Goal: Information Seeking & Learning: Learn about a topic

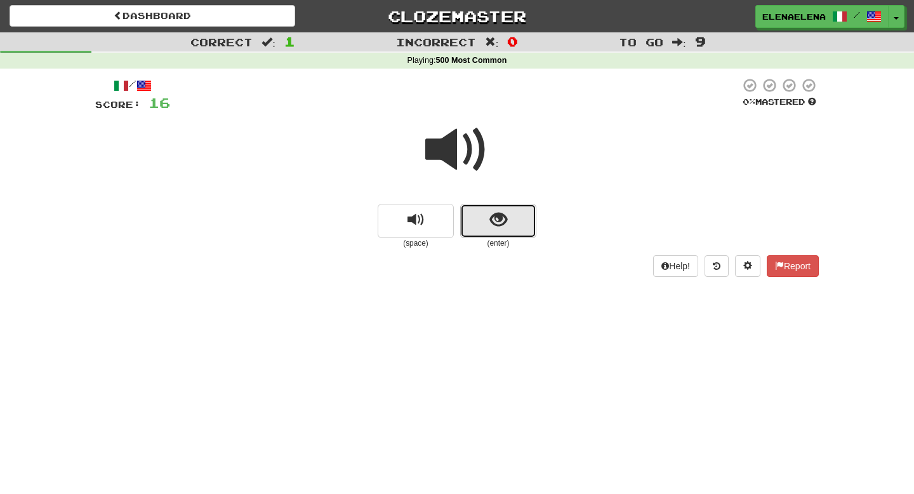
click at [497, 214] on span "show sentence" at bounding box center [498, 219] width 17 height 17
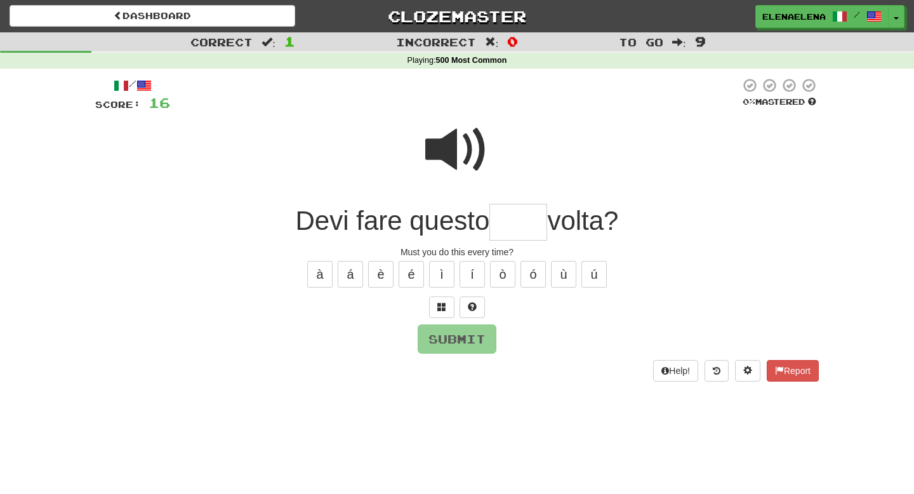
click at [471, 147] on span at bounding box center [456, 149] width 63 height 63
click at [521, 220] on input "text" at bounding box center [519, 222] width 58 height 37
type input "****"
click at [477, 341] on button "Submit" at bounding box center [457, 339] width 79 height 29
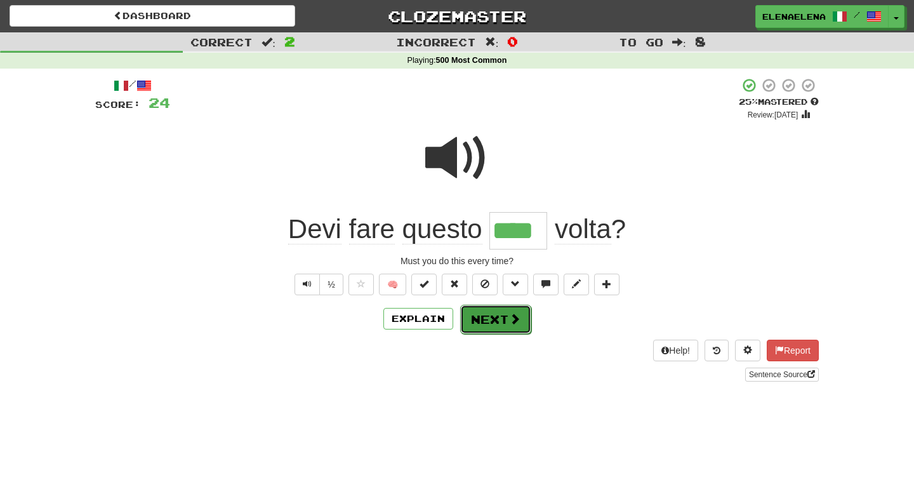
click at [486, 327] on button "Next" at bounding box center [495, 319] width 71 height 29
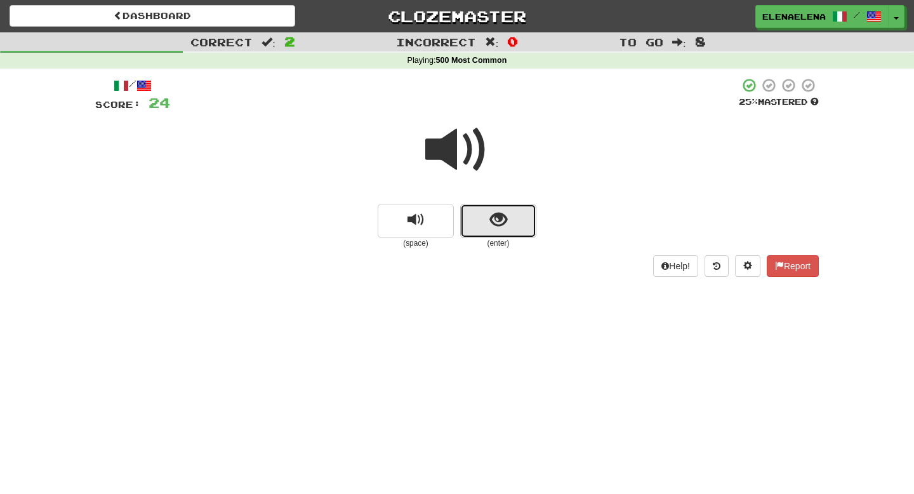
click at [498, 215] on span "show sentence" at bounding box center [498, 219] width 17 height 17
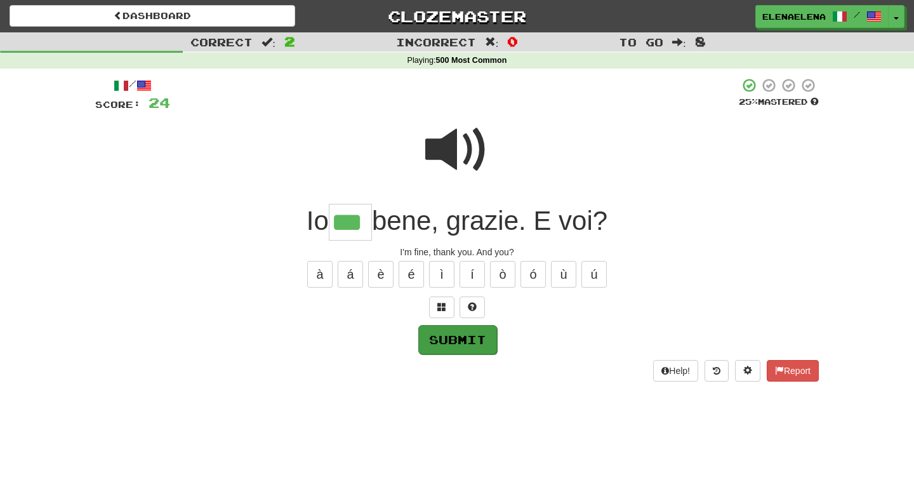
type input "***"
click at [465, 345] on button "Submit" at bounding box center [457, 339] width 79 height 29
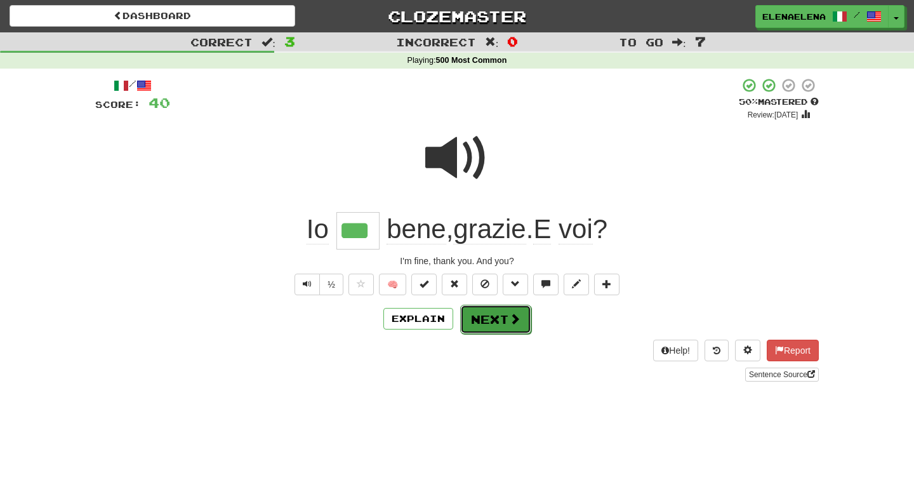
click at [500, 327] on button "Next" at bounding box center [495, 319] width 71 height 29
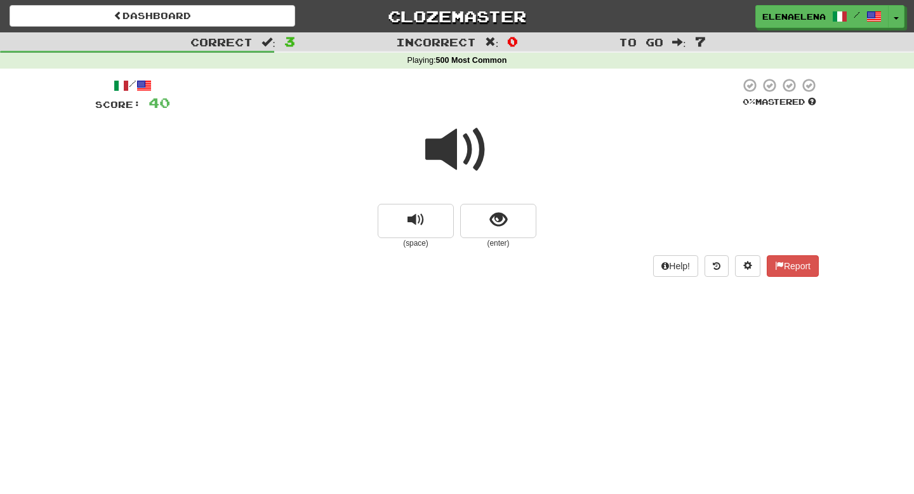
click at [467, 160] on span at bounding box center [456, 149] width 63 height 63
click at [507, 220] on button "show sentence" at bounding box center [498, 221] width 76 height 34
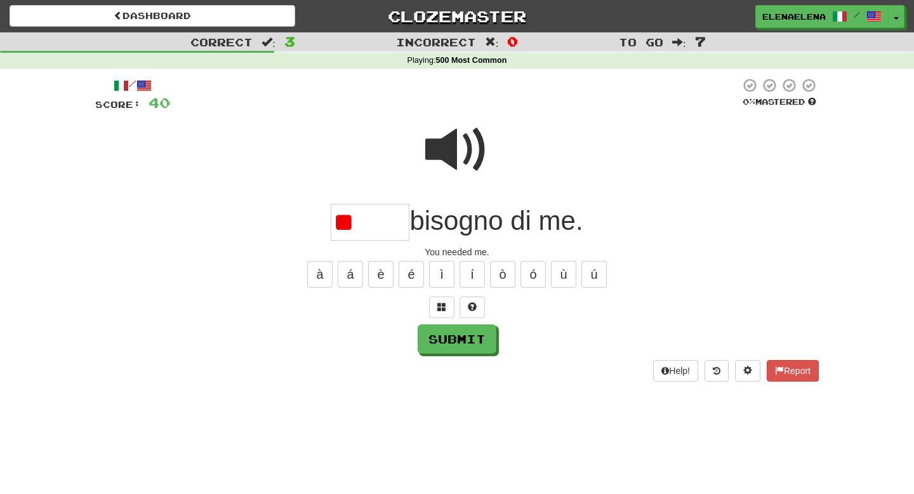
type input "*"
click at [461, 162] on span at bounding box center [456, 149] width 63 height 63
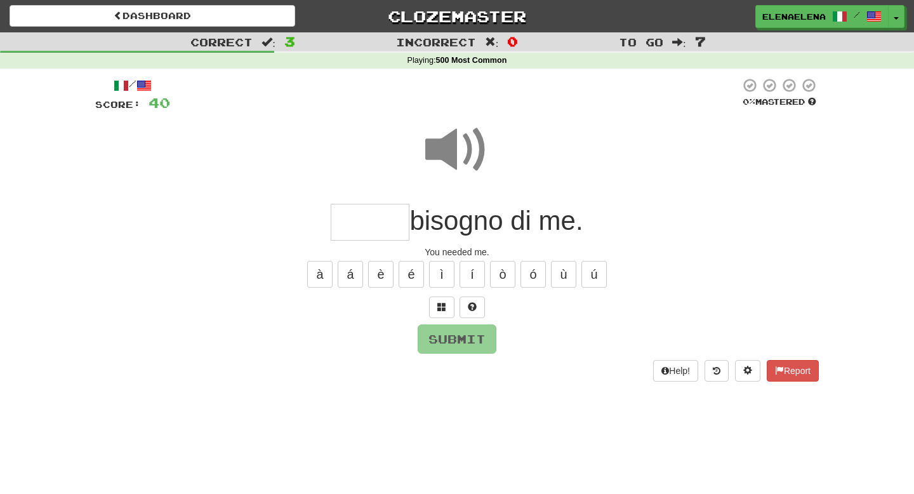
click at [349, 215] on input "text" at bounding box center [370, 222] width 79 height 37
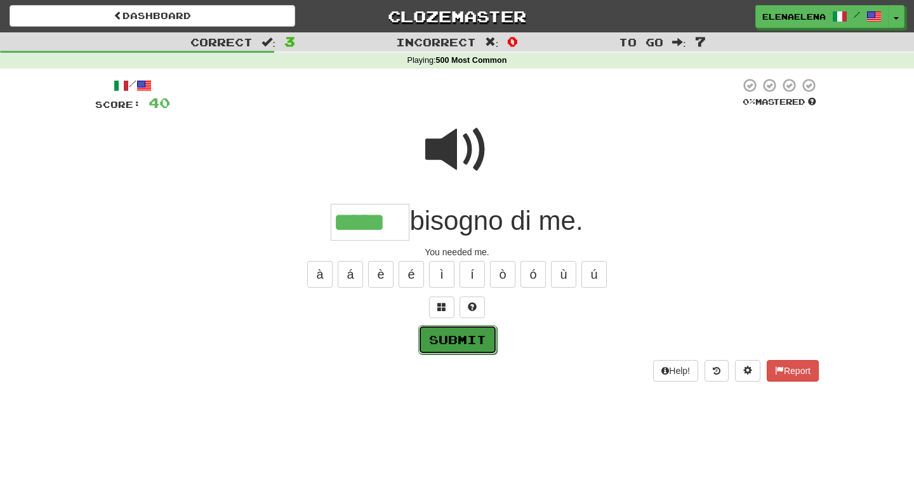
click at [460, 335] on button "Submit" at bounding box center [457, 339] width 79 height 29
type input "*****"
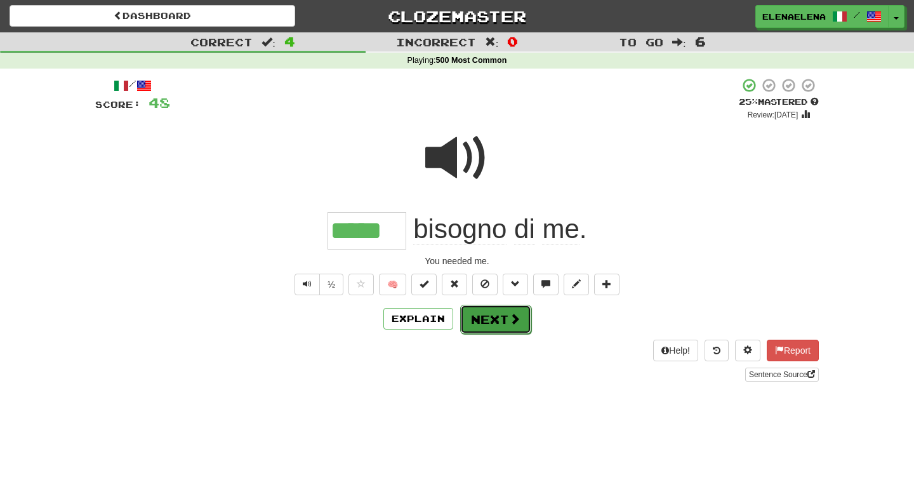
click at [507, 327] on button "Next" at bounding box center [495, 319] width 71 height 29
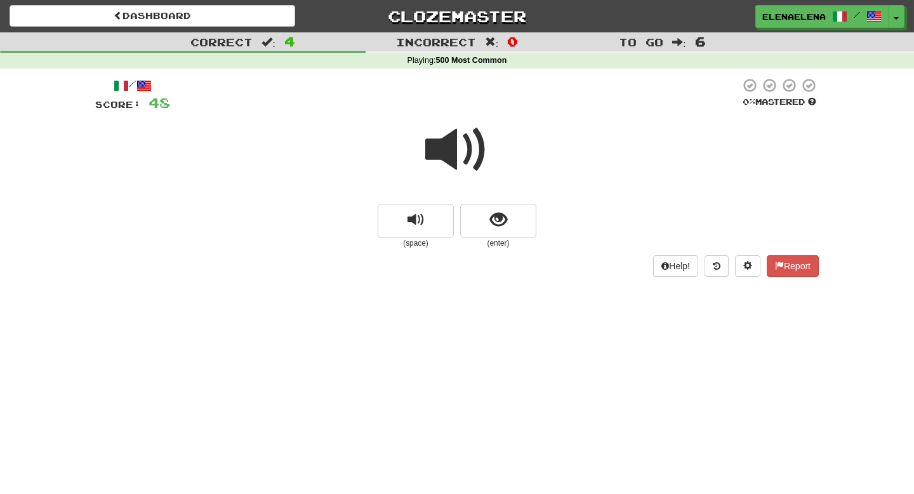
click at [471, 159] on span at bounding box center [456, 149] width 63 height 63
click at [497, 220] on span "show sentence" at bounding box center [498, 219] width 17 height 17
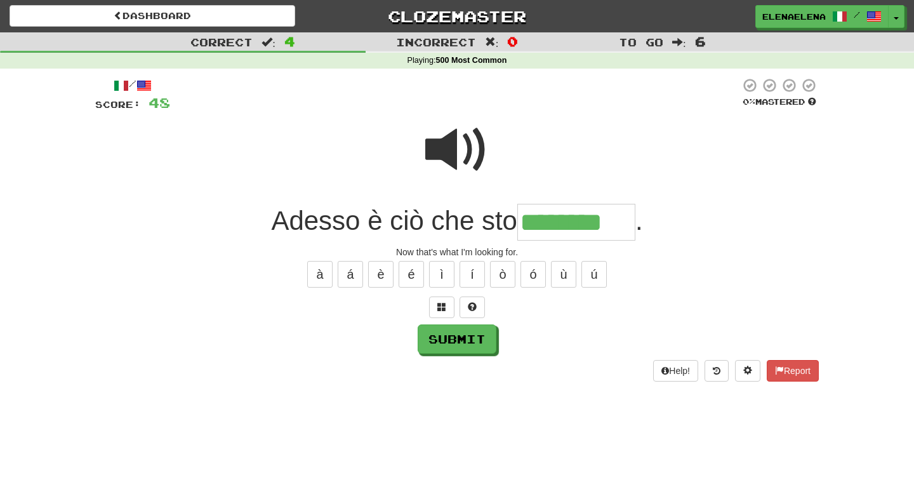
type input "********"
click at [469, 157] on span at bounding box center [456, 149] width 63 height 63
click at [468, 338] on button "Submit" at bounding box center [457, 339] width 79 height 29
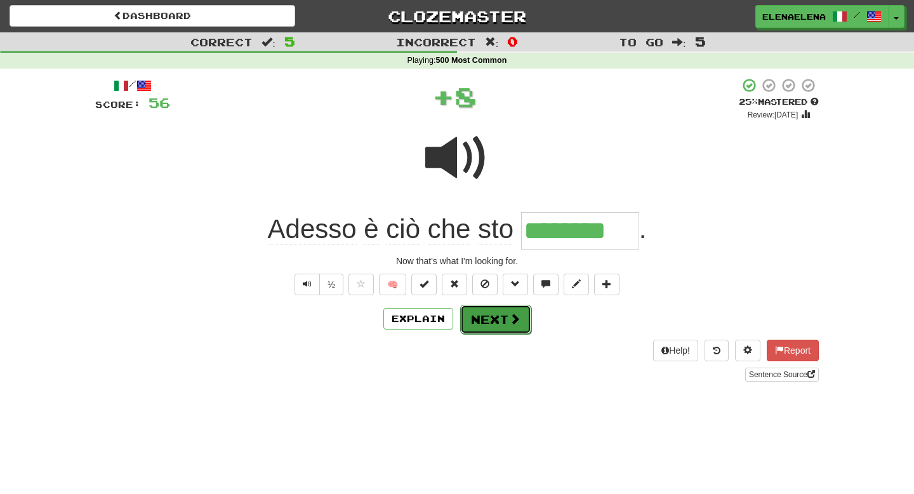
click at [497, 325] on button "Next" at bounding box center [495, 319] width 71 height 29
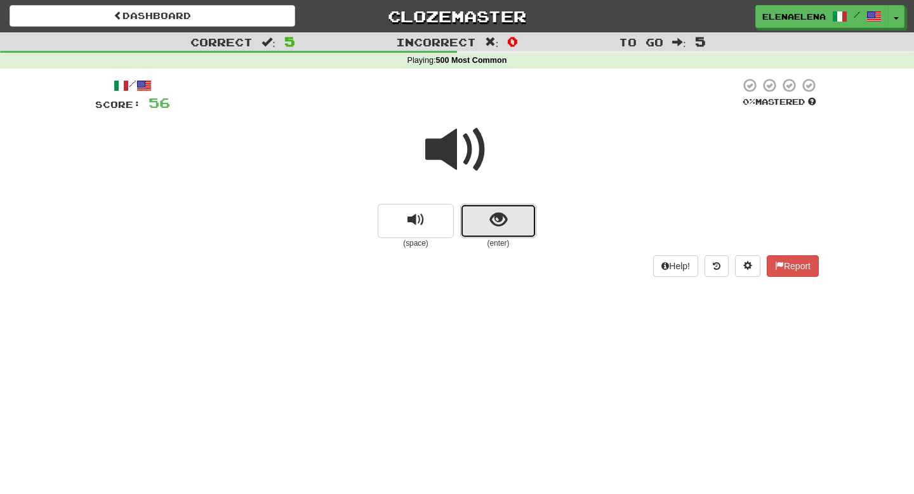
click at [508, 211] on button "show sentence" at bounding box center [498, 221] width 76 height 34
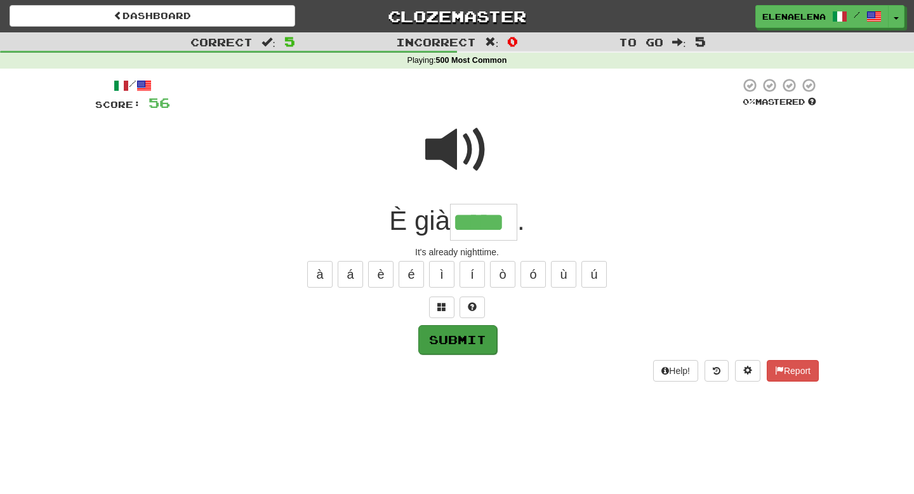
type input "*****"
click at [474, 347] on button "Submit" at bounding box center [457, 339] width 79 height 29
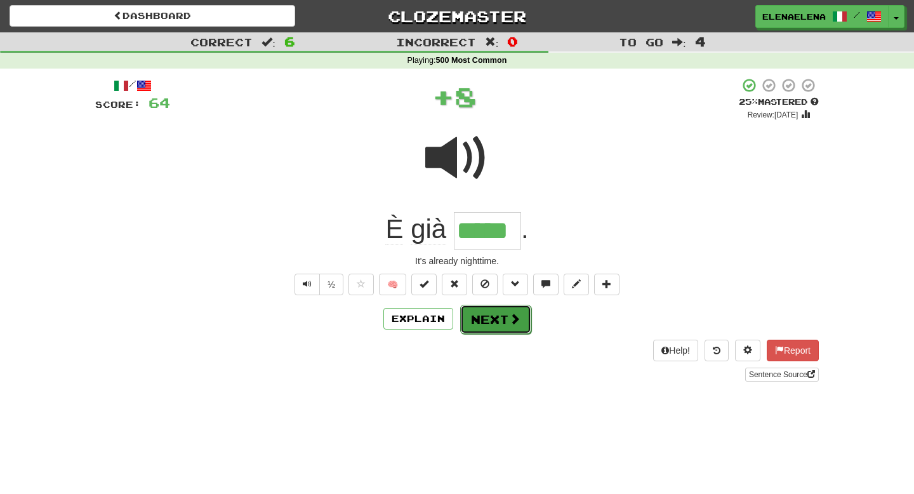
click at [494, 328] on button "Next" at bounding box center [495, 319] width 71 height 29
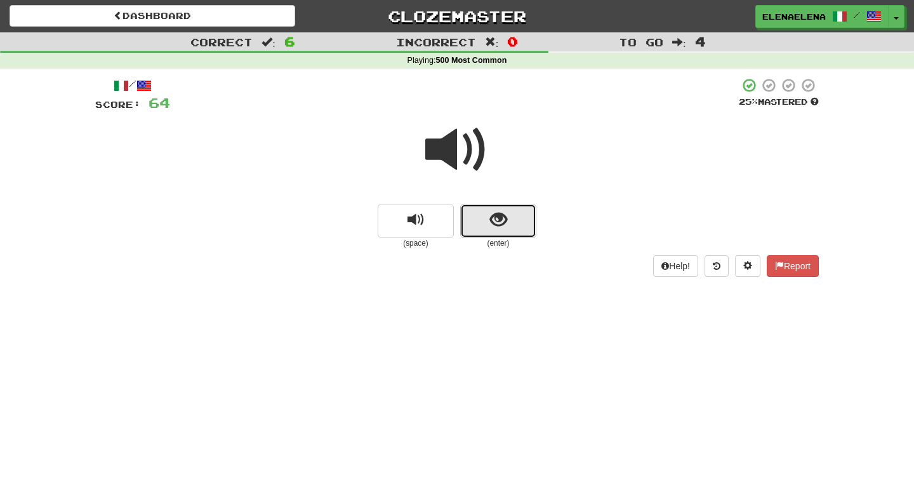
click at [489, 225] on button "show sentence" at bounding box center [498, 221] width 76 height 34
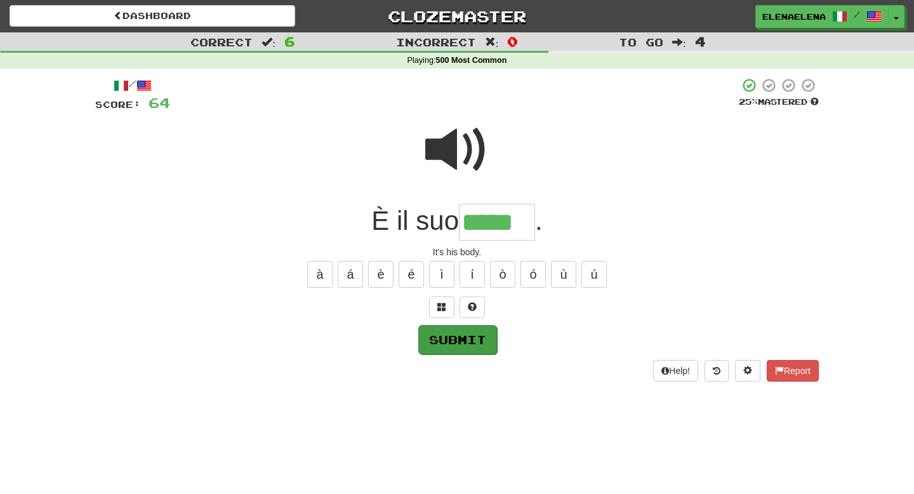
type input "*****"
click at [467, 346] on button "Submit" at bounding box center [457, 339] width 79 height 29
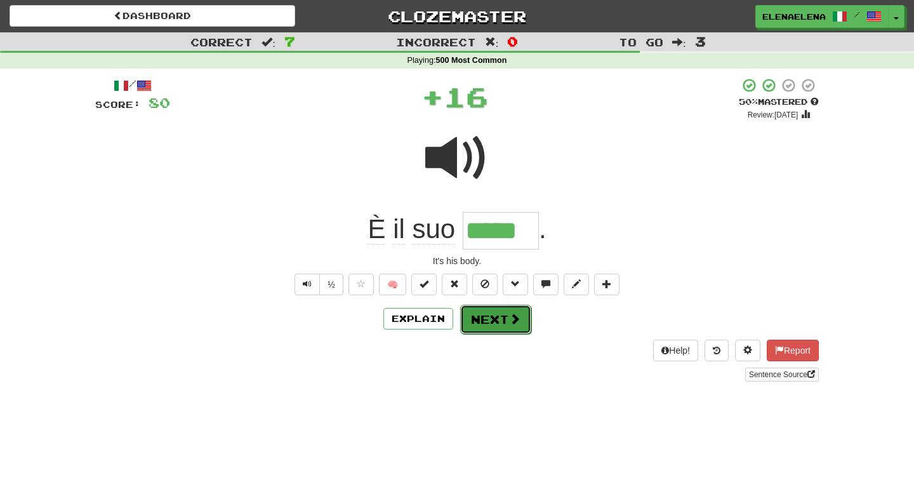
click at [508, 330] on button "Next" at bounding box center [495, 319] width 71 height 29
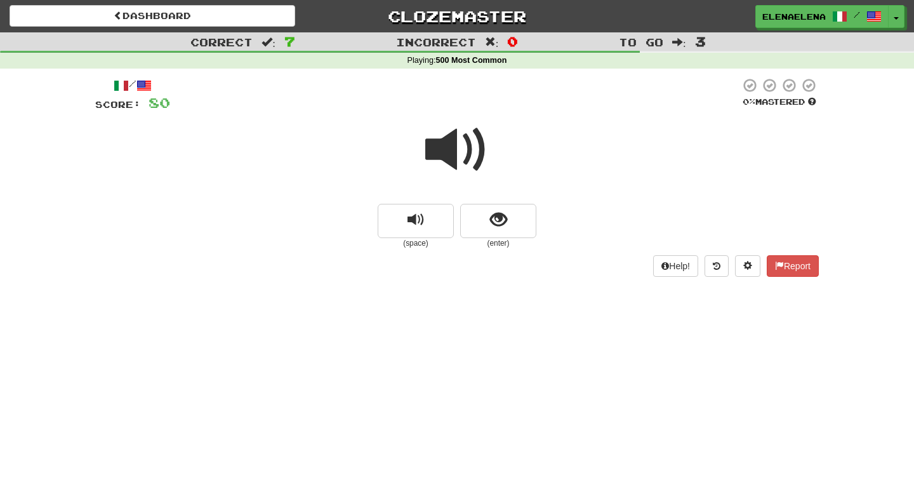
click at [463, 163] on span at bounding box center [456, 149] width 63 height 63
click at [505, 221] on span "show sentence" at bounding box center [498, 219] width 17 height 17
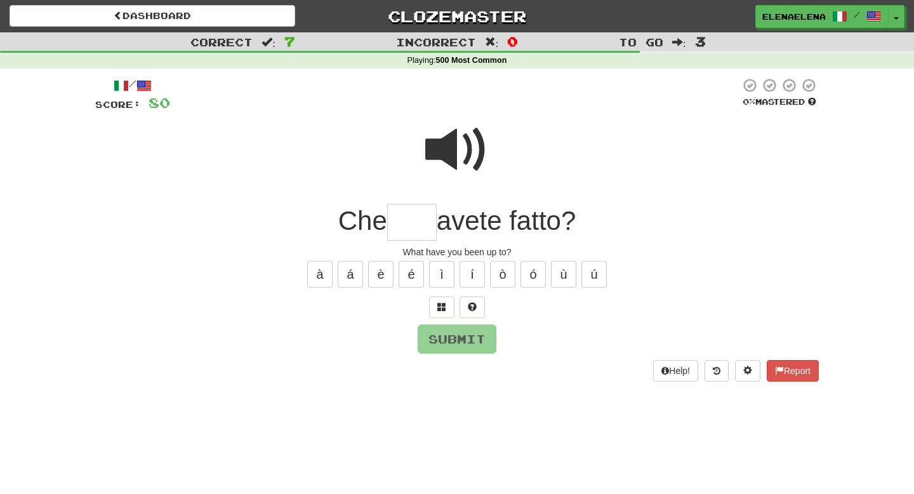
click at [440, 161] on span at bounding box center [456, 149] width 63 height 63
click at [409, 216] on input "text" at bounding box center [412, 222] width 50 height 37
type input "****"
click at [479, 339] on button "Submit" at bounding box center [457, 339] width 79 height 29
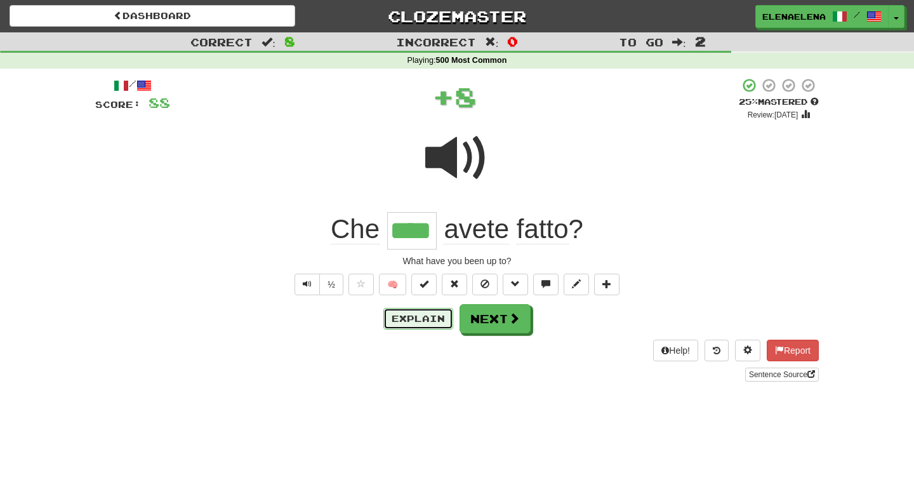
click at [423, 318] on button "Explain" at bounding box center [419, 319] width 70 height 22
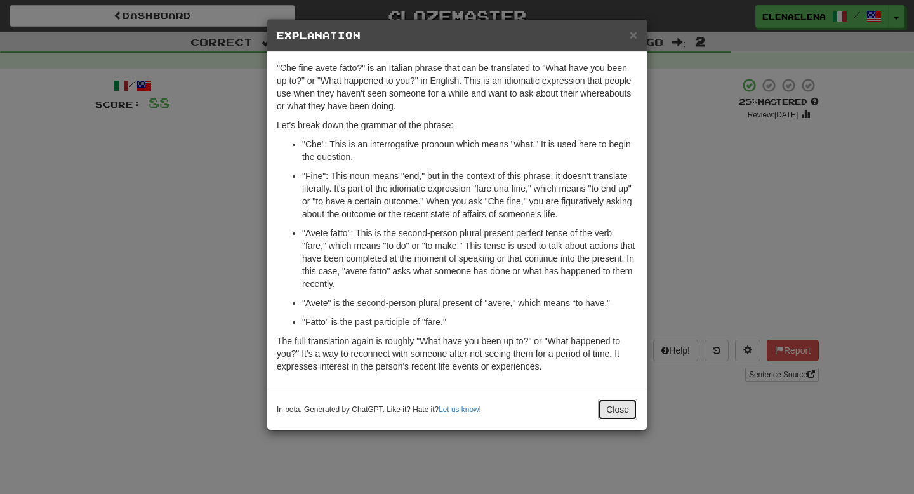
click at [622, 413] on button "Close" at bounding box center [617, 410] width 39 height 22
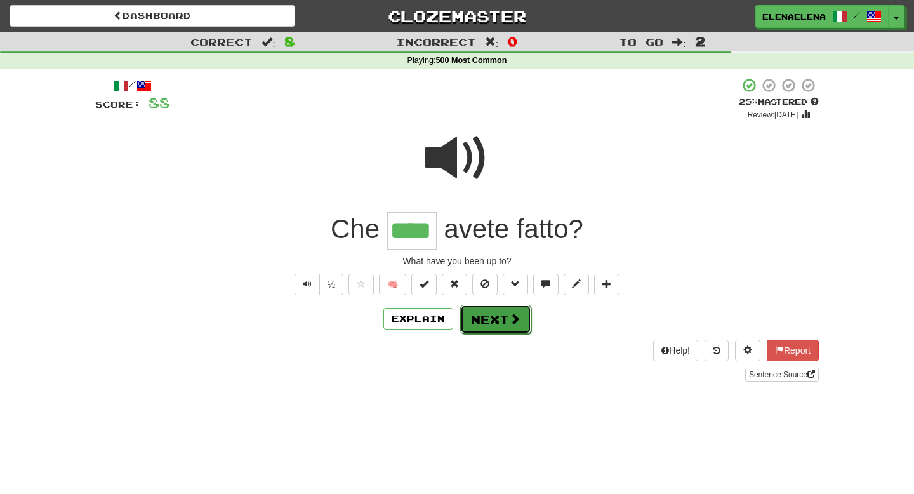
click at [511, 326] on button "Next" at bounding box center [495, 319] width 71 height 29
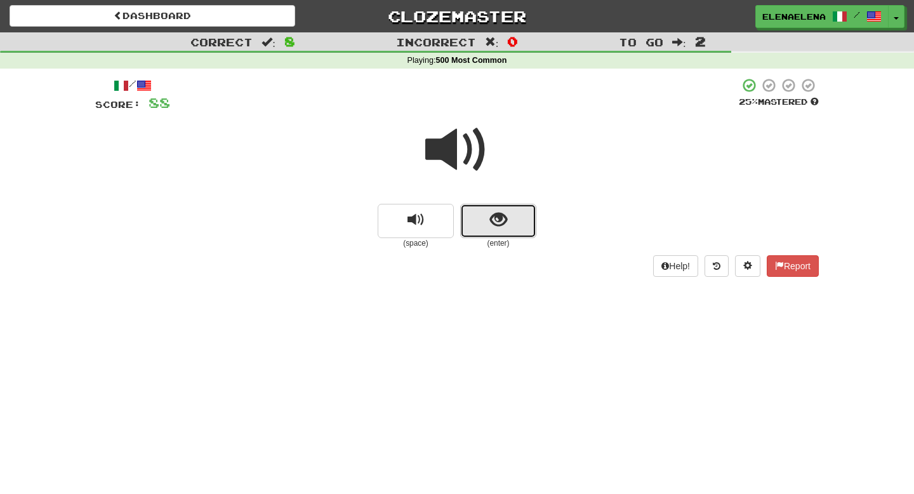
click at [497, 218] on span "show sentence" at bounding box center [498, 219] width 17 height 17
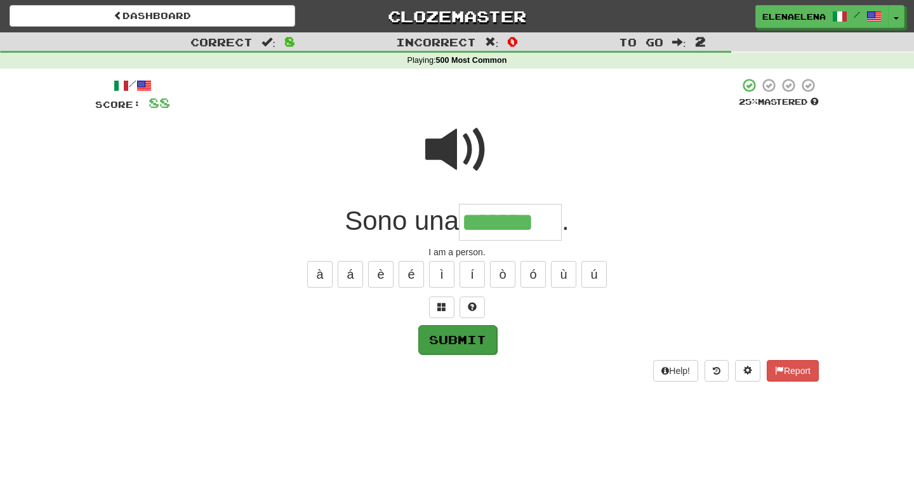
type input "*******"
click at [461, 341] on button "Submit" at bounding box center [457, 339] width 79 height 29
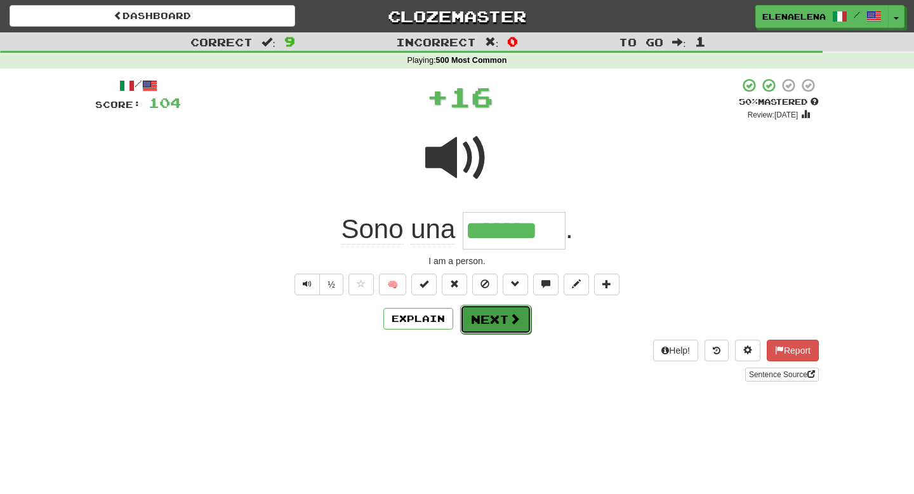
click at [502, 330] on button "Next" at bounding box center [495, 319] width 71 height 29
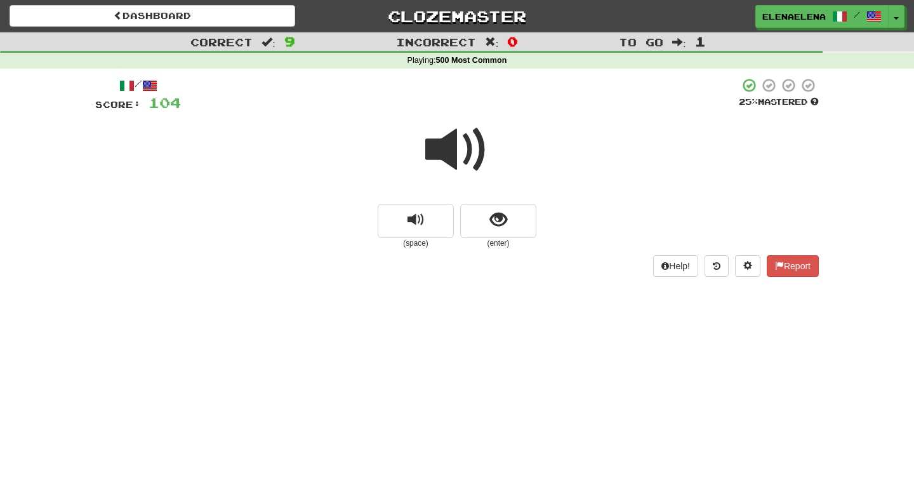
click at [460, 150] on span at bounding box center [456, 149] width 63 height 63
click at [461, 142] on span at bounding box center [456, 149] width 63 height 63
click at [462, 142] on span at bounding box center [456, 149] width 63 height 63
click at [495, 220] on span "show sentence" at bounding box center [498, 219] width 17 height 17
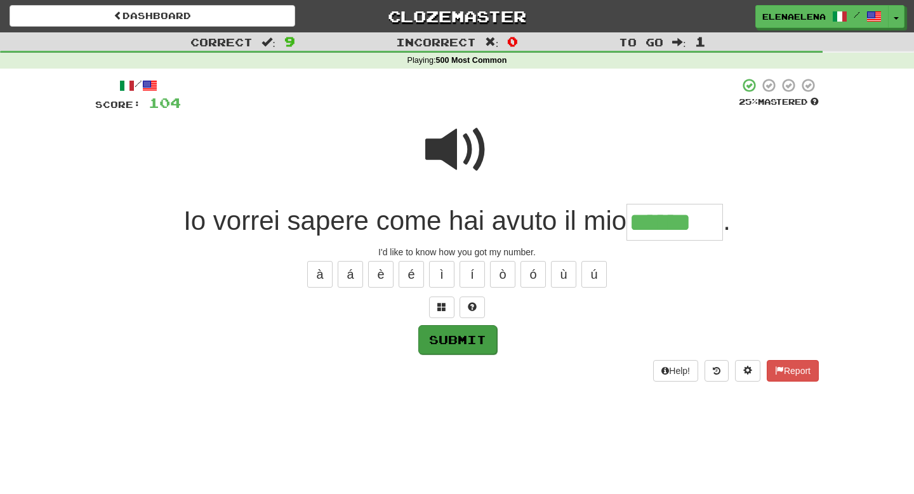
type input "******"
click at [476, 338] on button "Submit" at bounding box center [457, 339] width 79 height 29
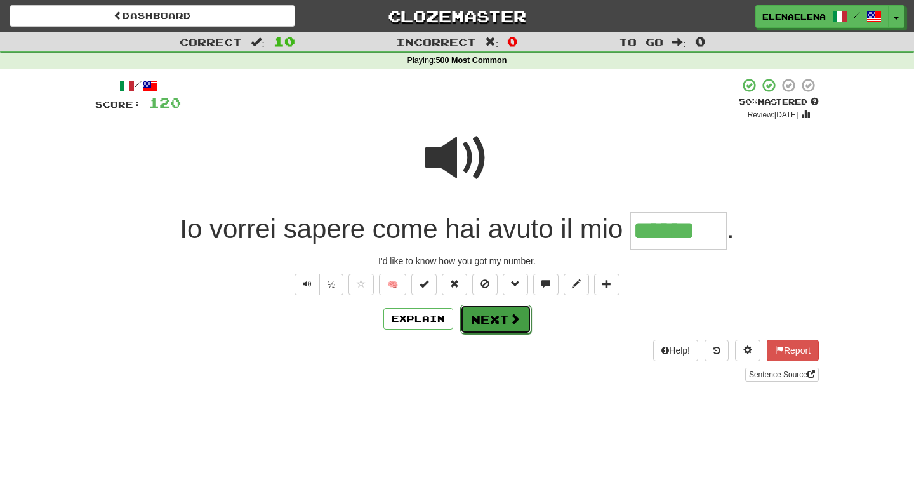
click at [470, 325] on button "Next" at bounding box center [495, 319] width 71 height 29
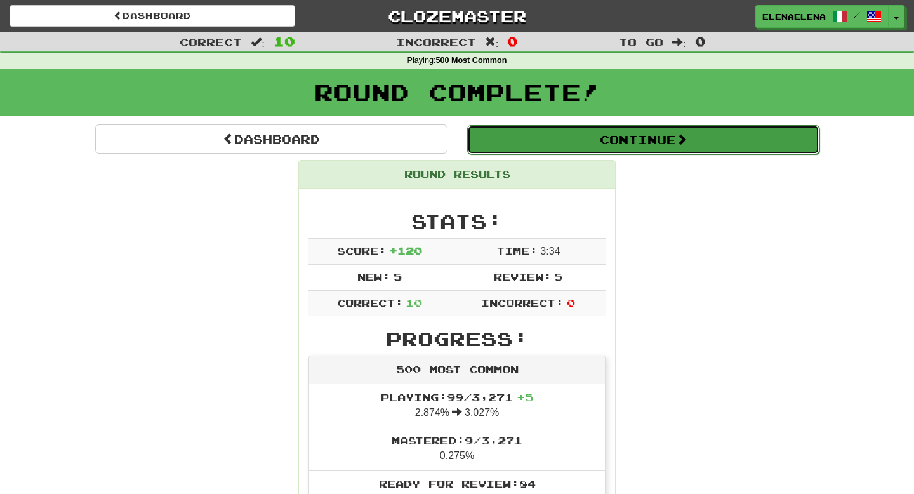
click at [618, 139] on button "Continue" at bounding box center [643, 139] width 352 height 29
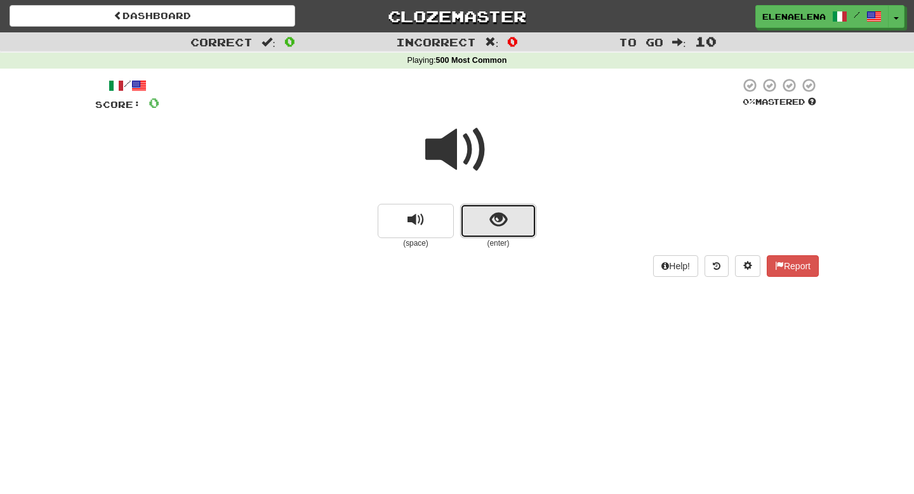
click at [499, 221] on span "show sentence" at bounding box center [498, 219] width 17 height 17
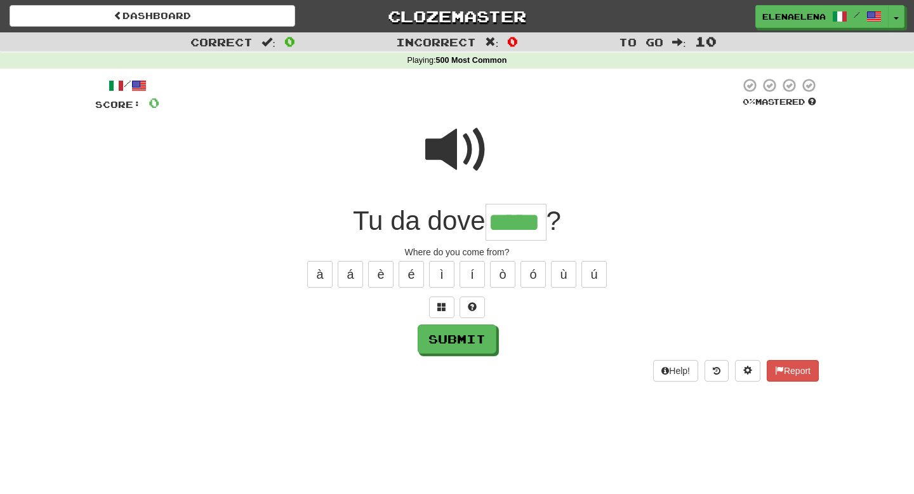
click at [499, 221] on input "*****" at bounding box center [516, 222] width 61 height 37
type input "*****"
click at [453, 338] on button "Submit" at bounding box center [457, 339] width 79 height 29
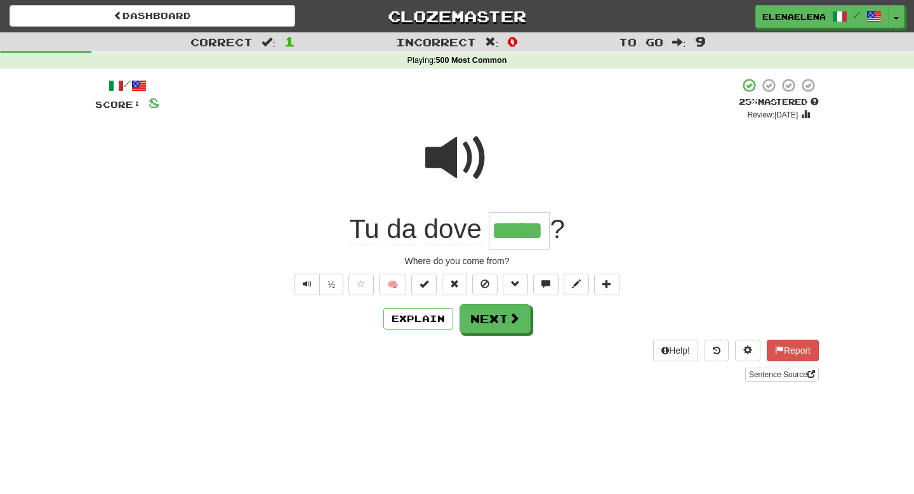
click at [470, 170] on span at bounding box center [456, 157] width 63 height 63
click at [504, 319] on button "Next" at bounding box center [495, 319] width 71 height 29
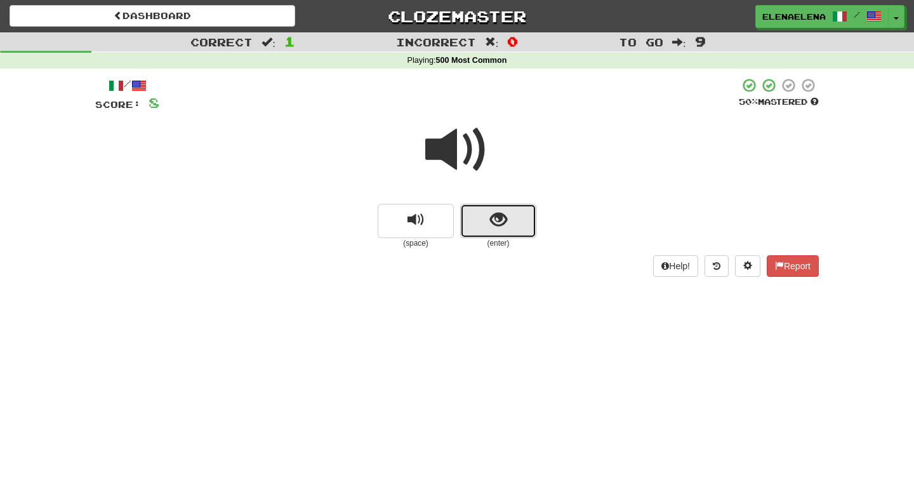
click at [504, 222] on span "show sentence" at bounding box center [498, 219] width 17 height 17
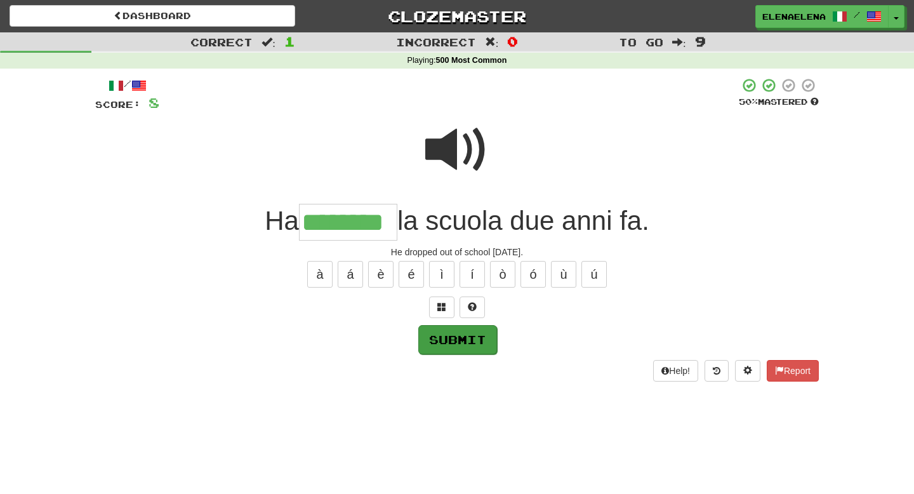
type input "********"
click at [455, 335] on button "Submit" at bounding box center [457, 339] width 79 height 29
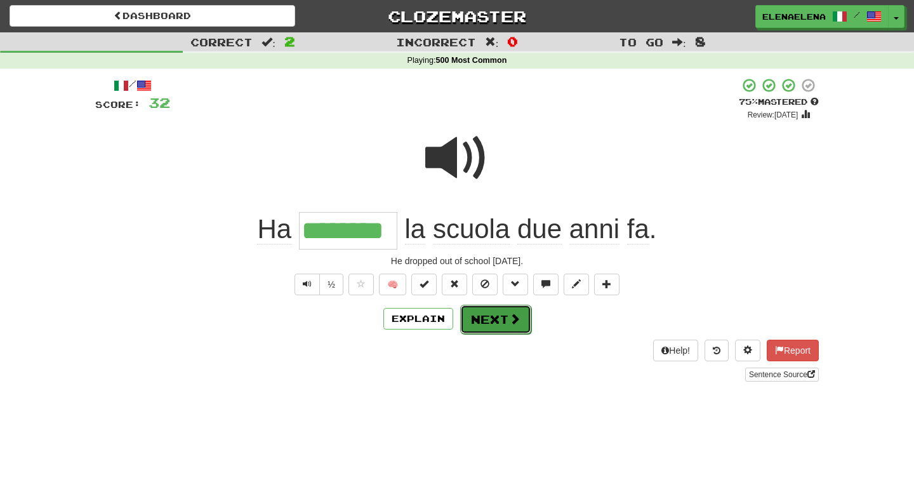
click at [507, 330] on button "Next" at bounding box center [495, 319] width 71 height 29
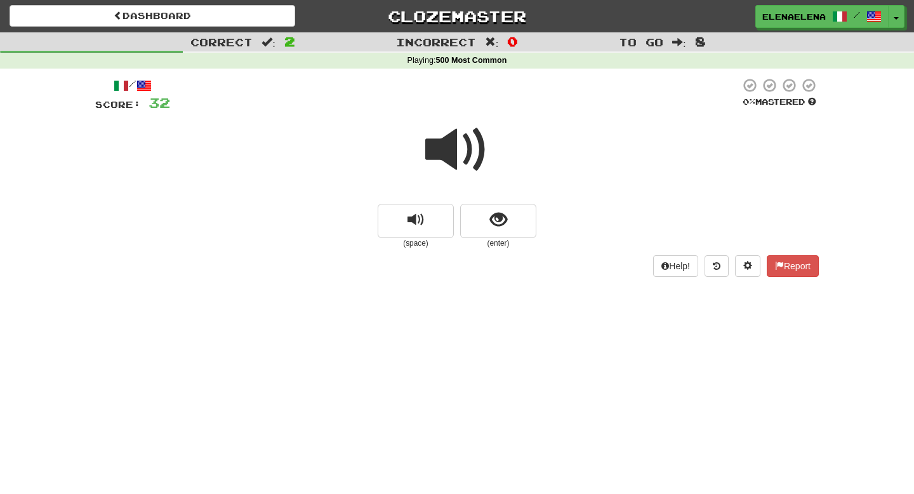
click at [456, 150] on span at bounding box center [456, 149] width 63 height 63
click at [467, 151] on span at bounding box center [456, 149] width 63 height 63
click at [494, 220] on span "show sentence" at bounding box center [498, 219] width 17 height 17
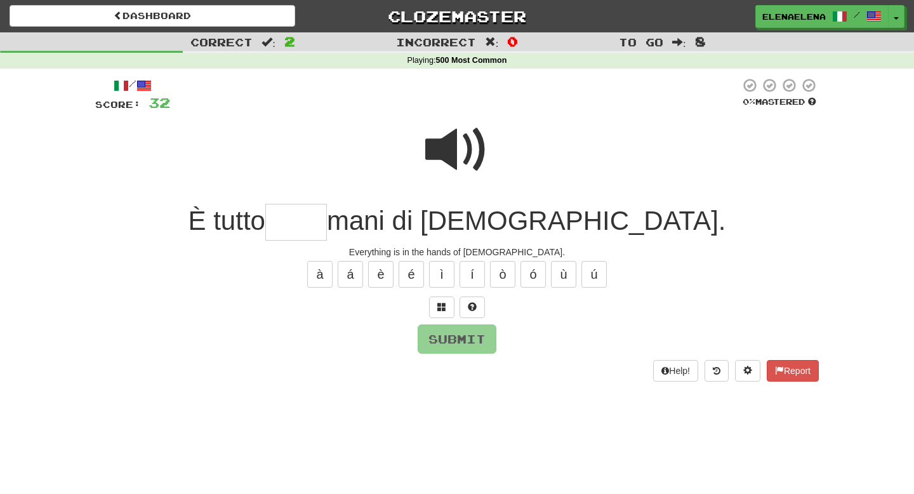
click at [459, 147] on span at bounding box center [456, 149] width 63 height 63
click at [327, 212] on input "text" at bounding box center [296, 222] width 62 height 37
type input "*****"
click at [455, 338] on button "Submit" at bounding box center [457, 339] width 79 height 29
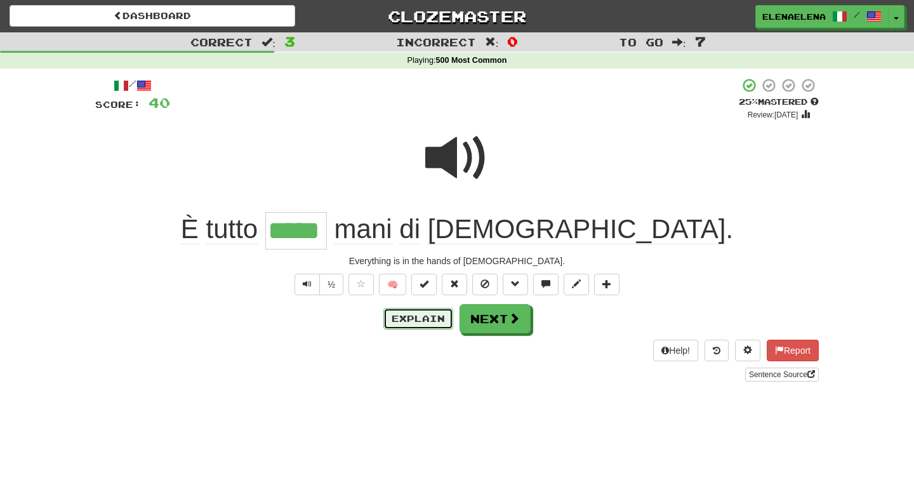
click at [409, 323] on button "Explain" at bounding box center [419, 319] width 70 height 22
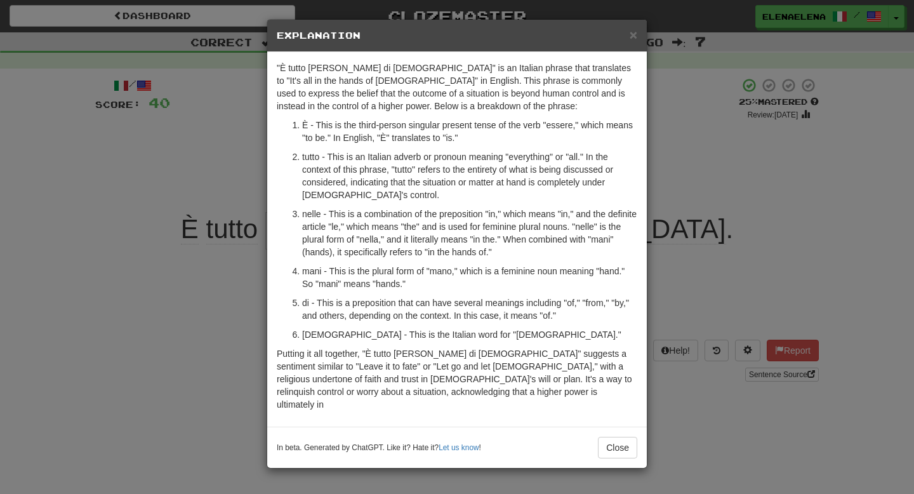
click at [638, 38] on div "× Explanation" at bounding box center [457, 36] width 380 height 32
click at [634, 39] on span "×" at bounding box center [634, 34] width 8 height 15
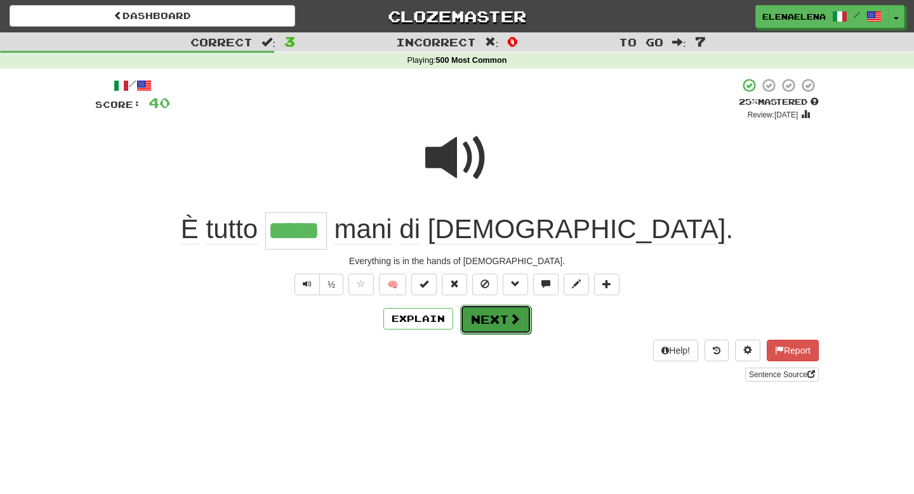
click at [510, 328] on button "Next" at bounding box center [495, 319] width 71 height 29
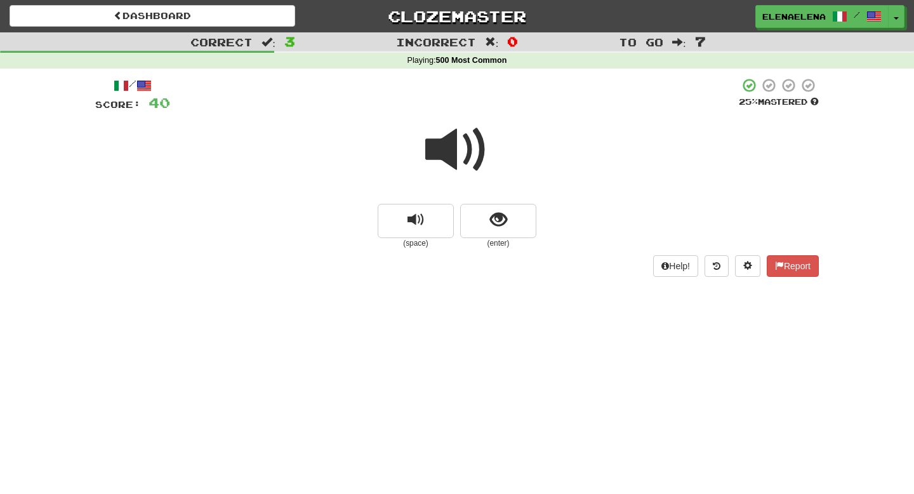
click at [462, 136] on span at bounding box center [456, 149] width 63 height 63
click at [493, 225] on span "show sentence" at bounding box center [498, 219] width 17 height 17
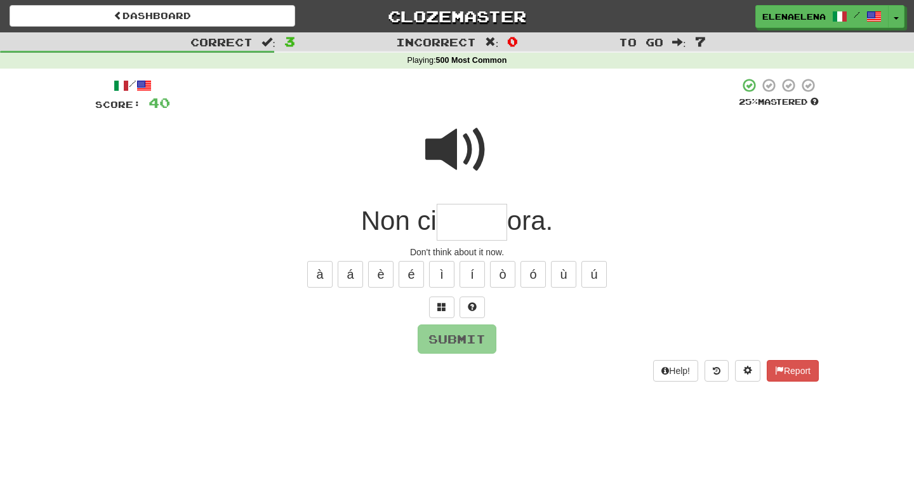
click at [493, 225] on input "text" at bounding box center [472, 222] width 70 height 37
type input "*****"
click at [452, 338] on button "Submit" at bounding box center [457, 339] width 79 height 29
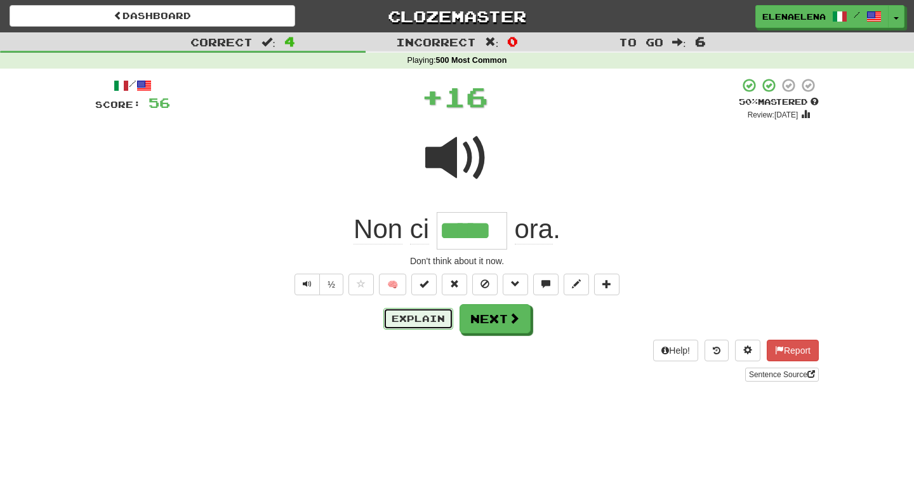
click at [427, 319] on button "Explain" at bounding box center [419, 319] width 70 height 22
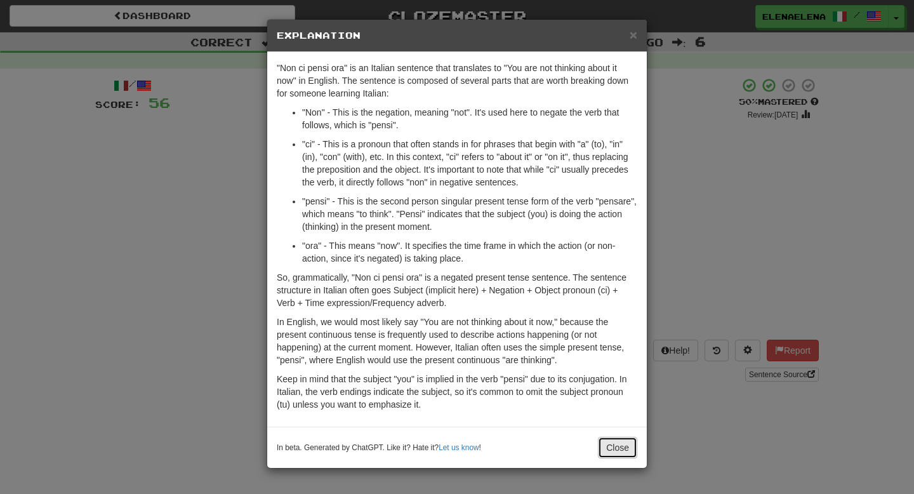
click at [617, 446] on button "Close" at bounding box center [617, 448] width 39 height 22
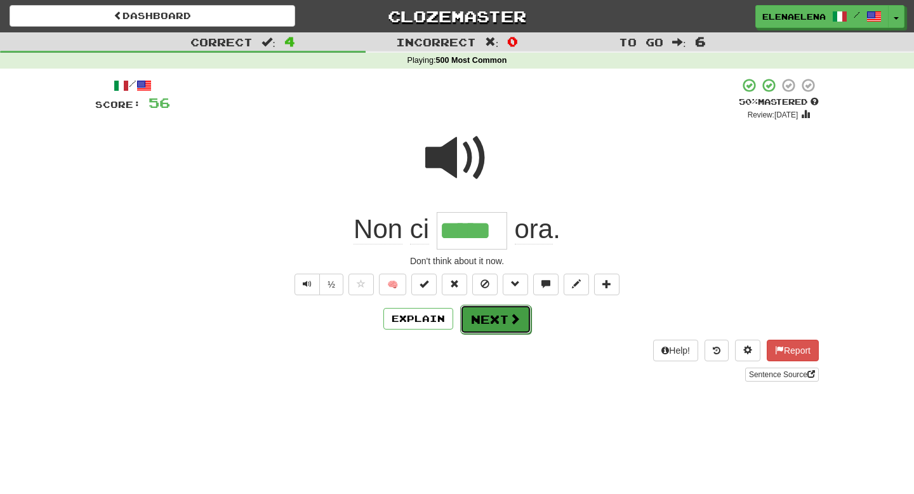
click at [502, 328] on button "Next" at bounding box center [495, 319] width 71 height 29
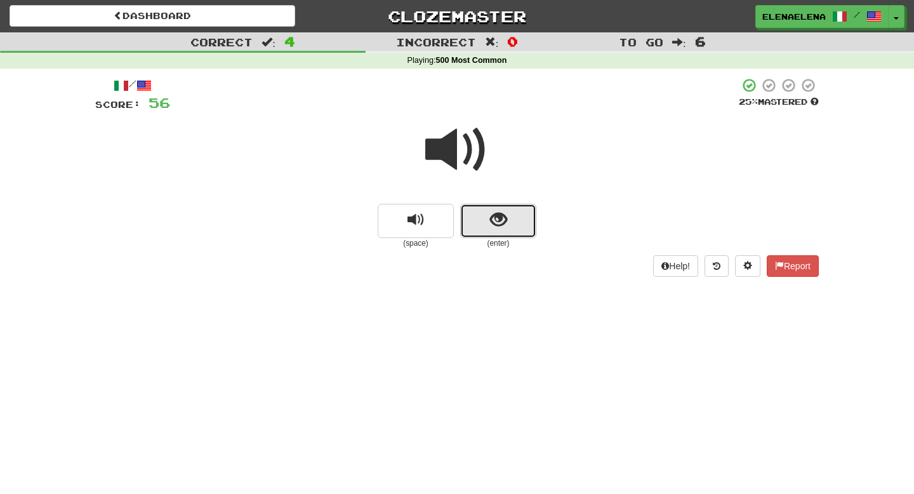
click at [497, 228] on span "show sentence" at bounding box center [498, 219] width 17 height 17
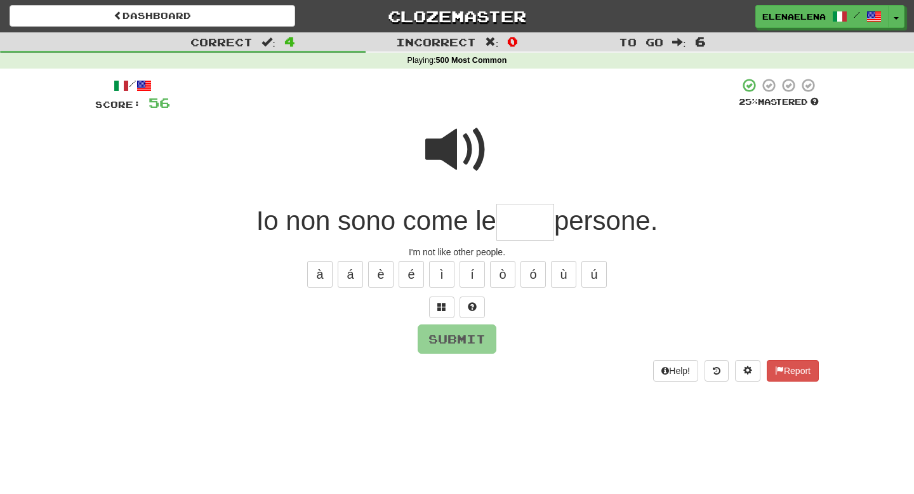
click at [507, 222] on input "text" at bounding box center [526, 222] width 58 height 37
type input "*****"
click at [442, 155] on span at bounding box center [456, 149] width 63 height 63
click at [460, 347] on button "Submit" at bounding box center [457, 339] width 79 height 29
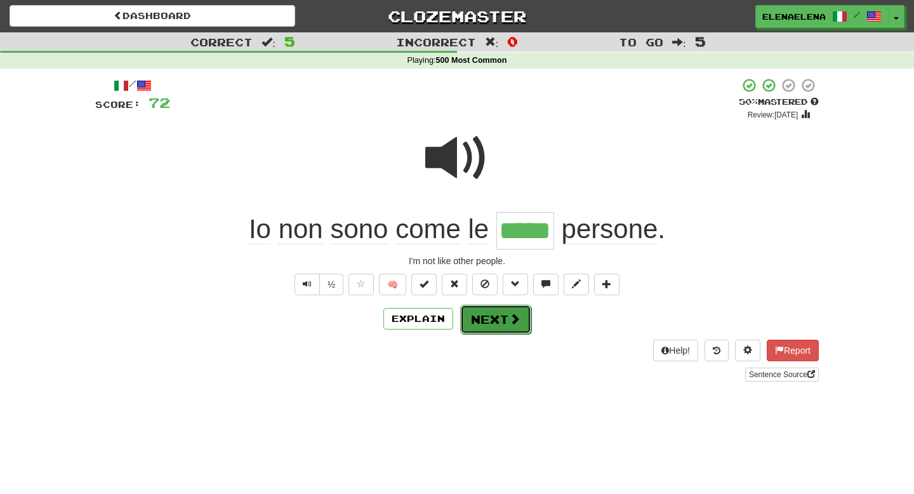
click at [490, 321] on button "Next" at bounding box center [495, 319] width 71 height 29
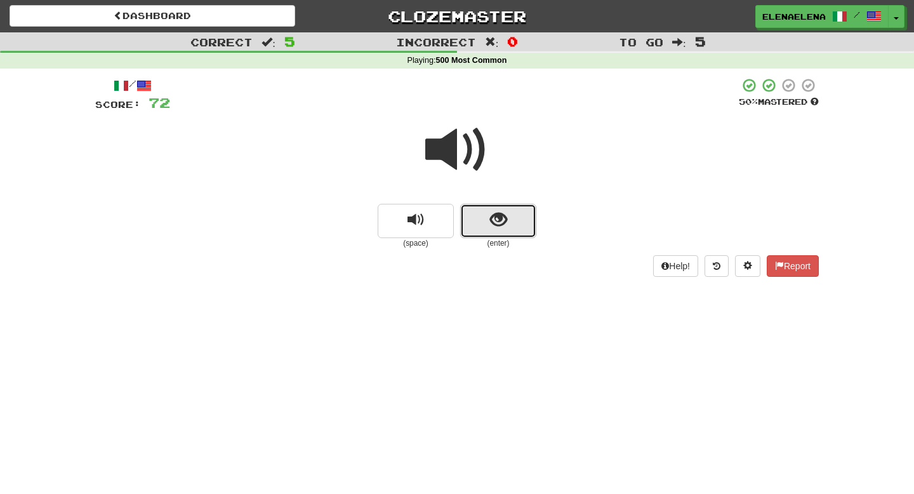
click at [498, 217] on span "show sentence" at bounding box center [498, 219] width 17 height 17
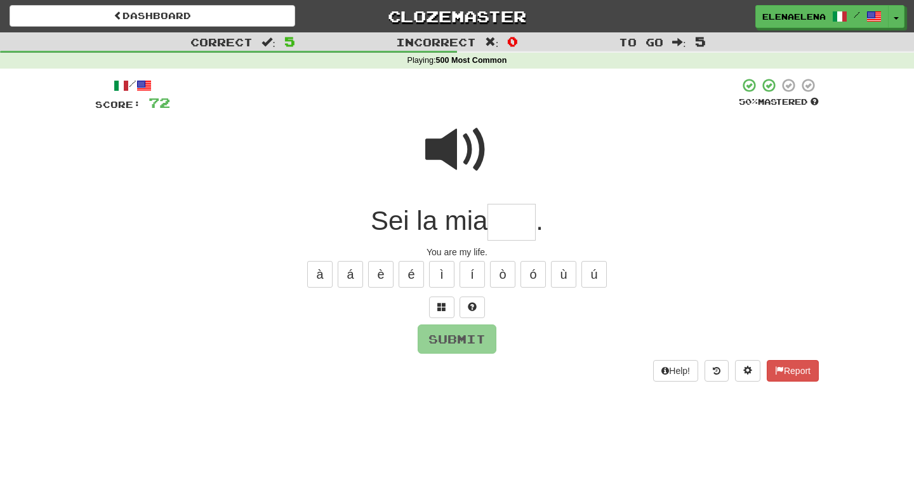
click at [459, 144] on span at bounding box center [456, 149] width 63 height 63
click at [505, 220] on input "text" at bounding box center [512, 222] width 48 height 37
type input "****"
click at [458, 340] on button "Submit" at bounding box center [457, 339] width 79 height 29
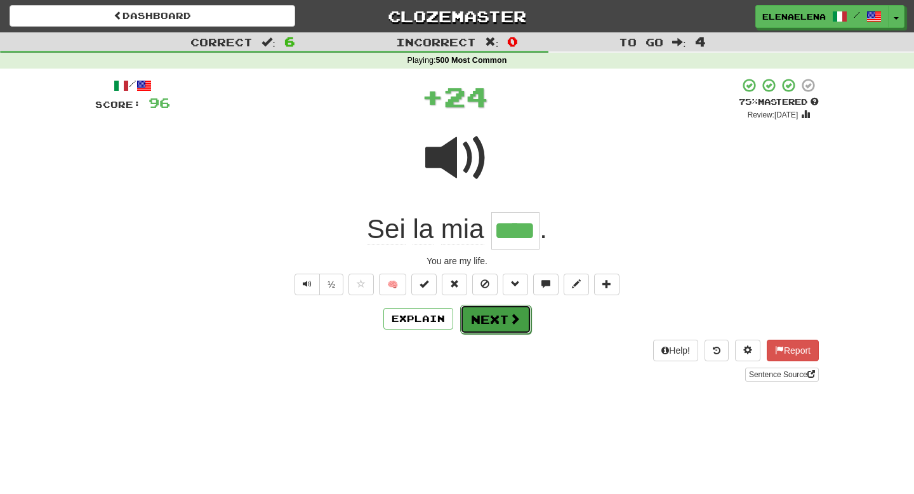
click at [492, 328] on button "Next" at bounding box center [495, 319] width 71 height 29
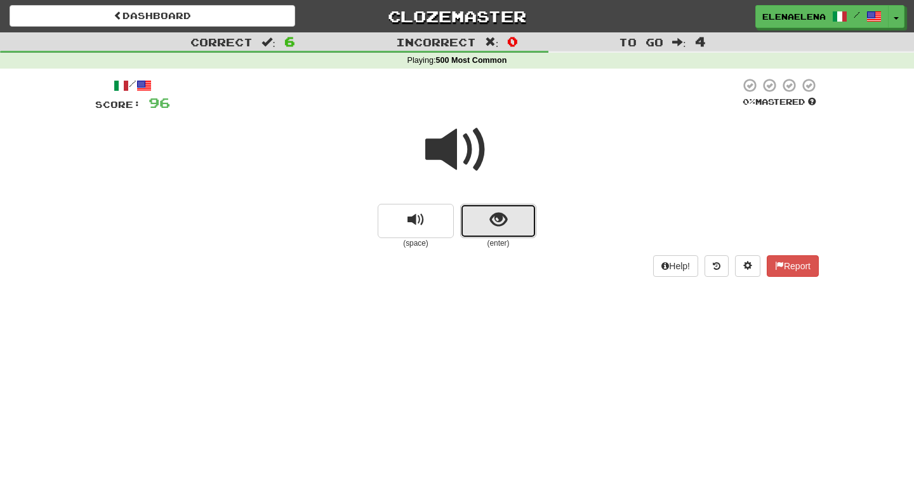
click at [505, 215] on span "show sentence" at bounding box center [498, 219] width 17 height 17
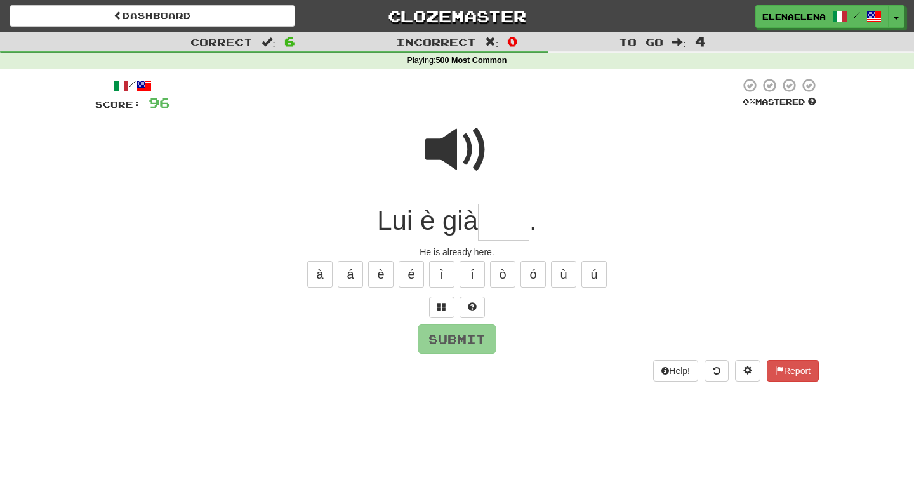
click at [464, 147] on span at bounding box center [456, 149] width 63 height 63
click at [507, 220] on input "text" at bounding box center [503, 222] width 51 height 37
type input "***"
click at [454, 340] on button "Submit" at bounding box center [457, 339] width 79 height 29
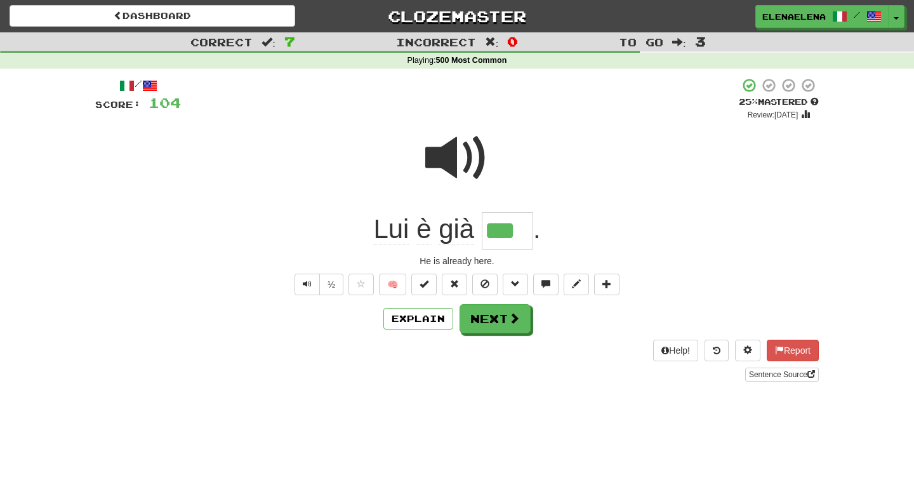
click at [484, 335] on div "/ Score: 104 + 8 25 % Mastered Review: [DATE] Lui è già *** . He is already her…" at bounding box center [457, 229] width 724 height 304
click at [485, 325] on button "Next" at bounding box center [495, 319] width 71 height 29
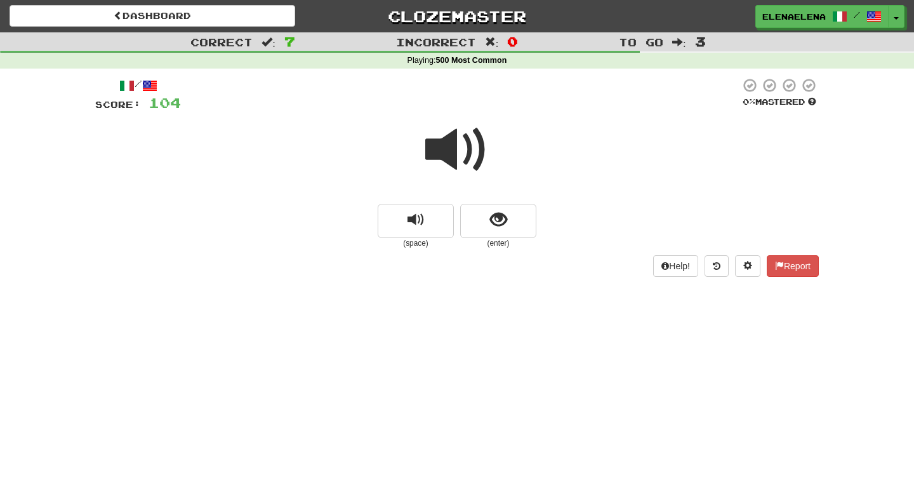
click at [462, 152] on span at bounding box center [456, 149] width 63 height 63
click at [497, 221] on span "show sentence" at bounding box center [498, 219] width 17 height 17
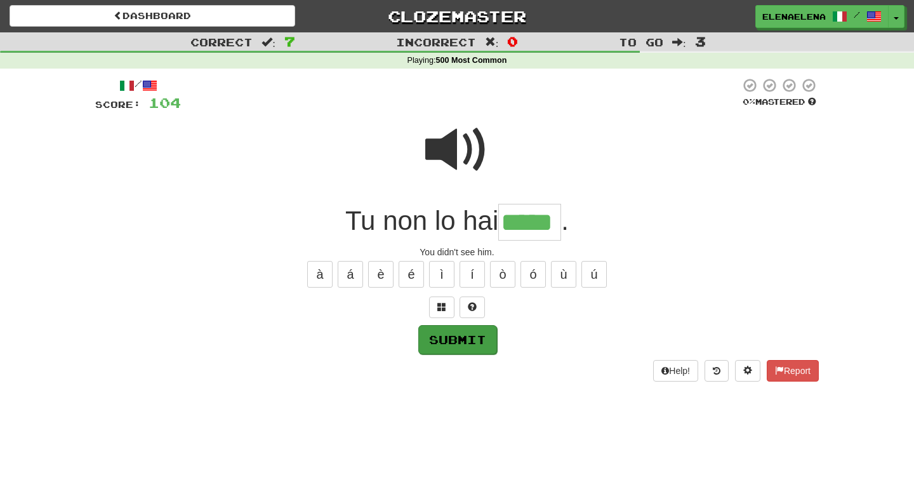
type input "*****"
click at [469, 341] on button "Submit" at bounding box center [457, 339] width 79 height 29
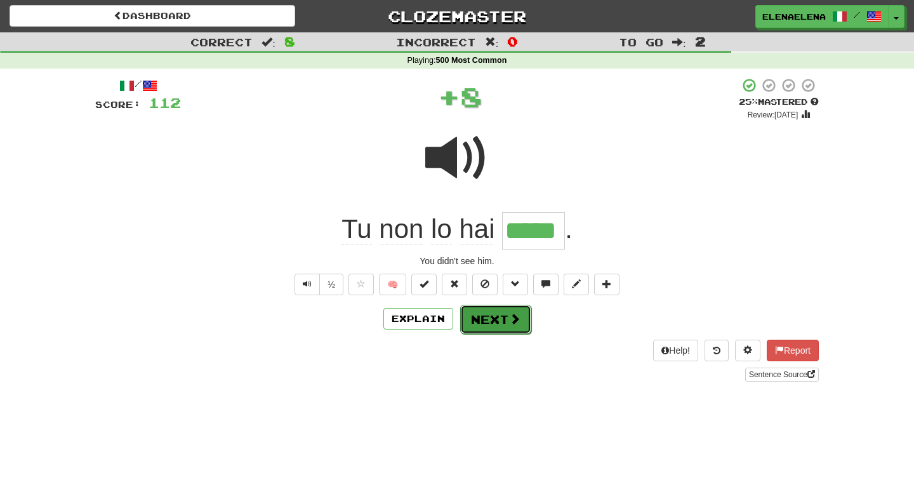
click at [497, 320] on button "Next" at bounding box center [495, 319] width 71 height 29
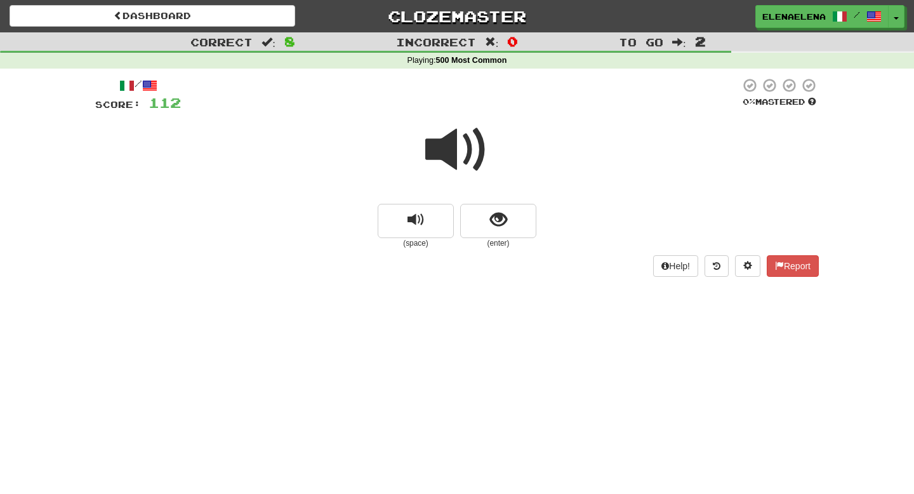
click at [479, 155] on span at bounding box center [456, 149] width 63 height 63
click at [502, 214] on span "show sentence" at bounding box center [498, 219] width 17 height 17
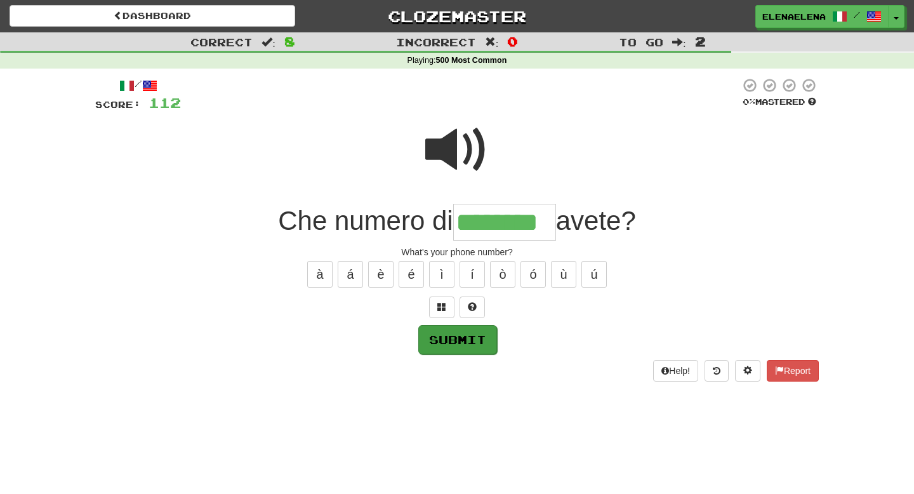
type input "********"
click at [453, 337] on button "Submit" at bounding box center [457, 339] width 79 height 29
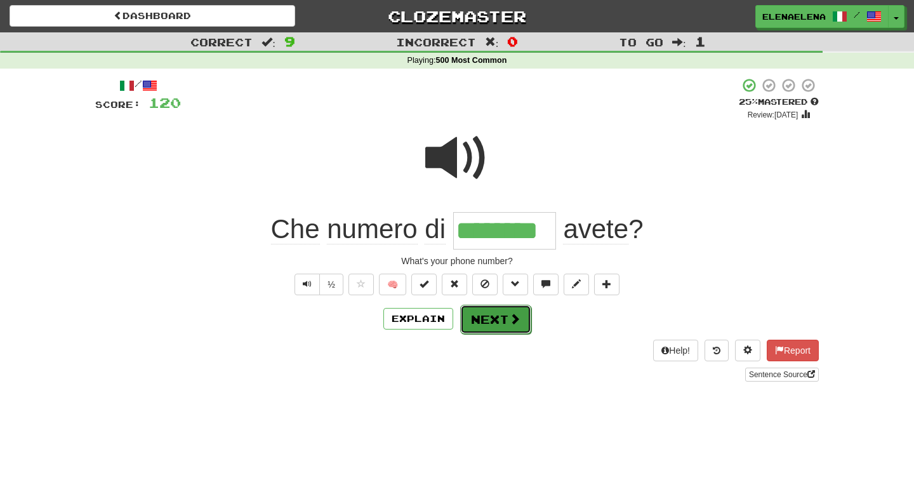
click at [490, 317] on button "Next" at bounding box center [495, 319] width 71 height 29
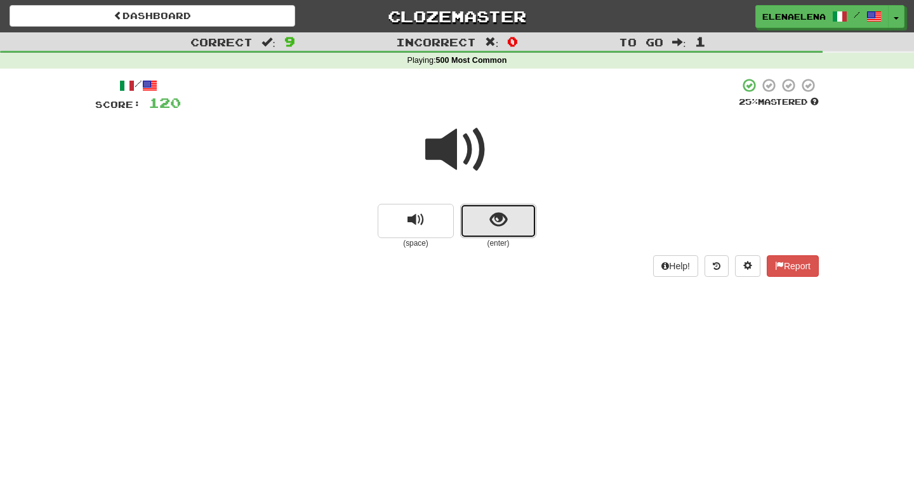
click at [498, 224] on span "show sentence" at bounding box center [498, 219] width 17 height 17
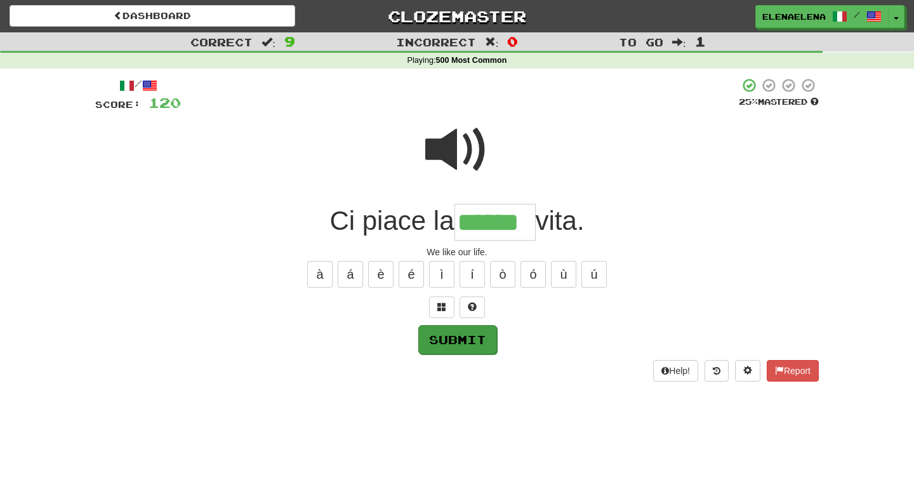
type input "******"
click at [458, 332] on button "Submit" at bounding box center [457, 339] width 79 height 29
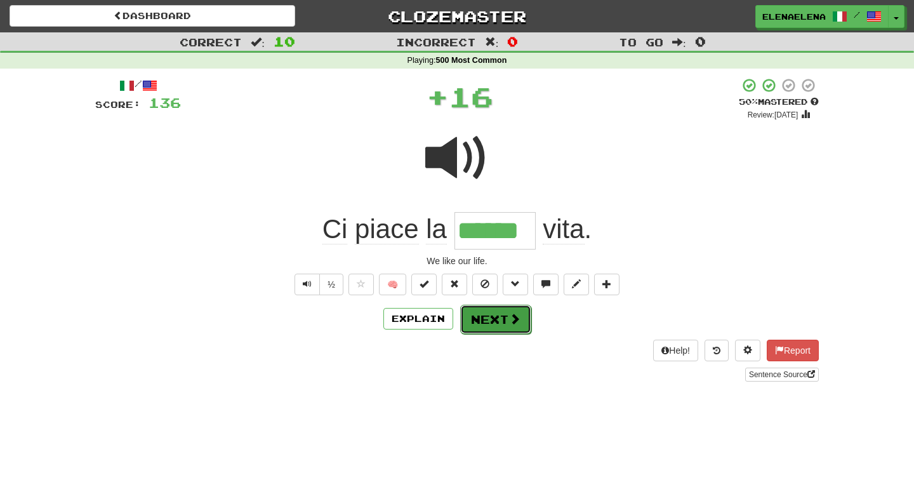
click at [493, 320] on button "Next" at bounding box center [495, 319] width 71 height 29
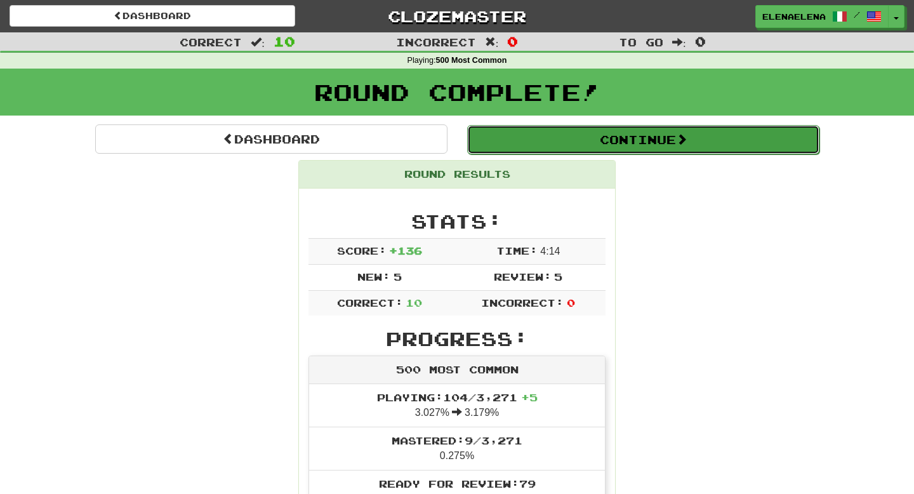
click at [632, 133] on button "Continue" at bounding box center [643, 139] width 352 height 29
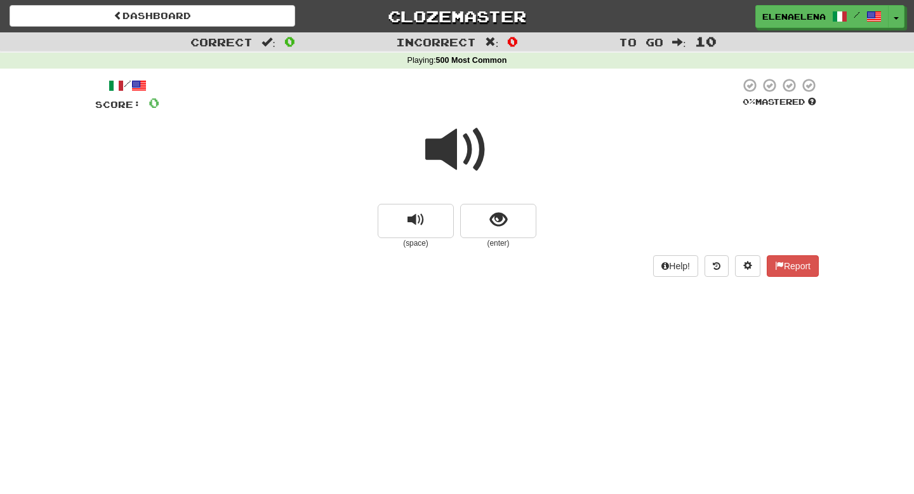
click at [470, 150] on span at bounding box center [456, 149] width 63 height 63
click at [495, 220] on span "show sentence" at bounding box center [498, 219] width 17 height 17
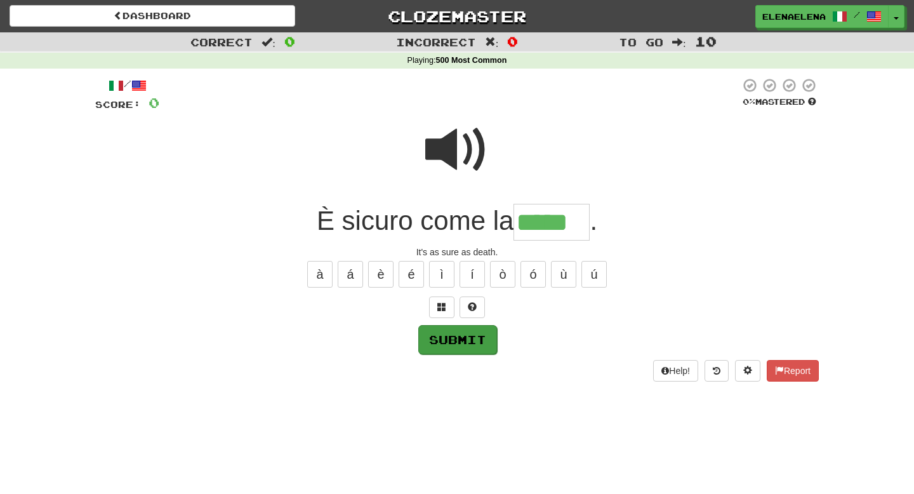
type input "*****"
click at [471, 342] on button "Submit" at bounding box center [457, 339] width 79 height 29
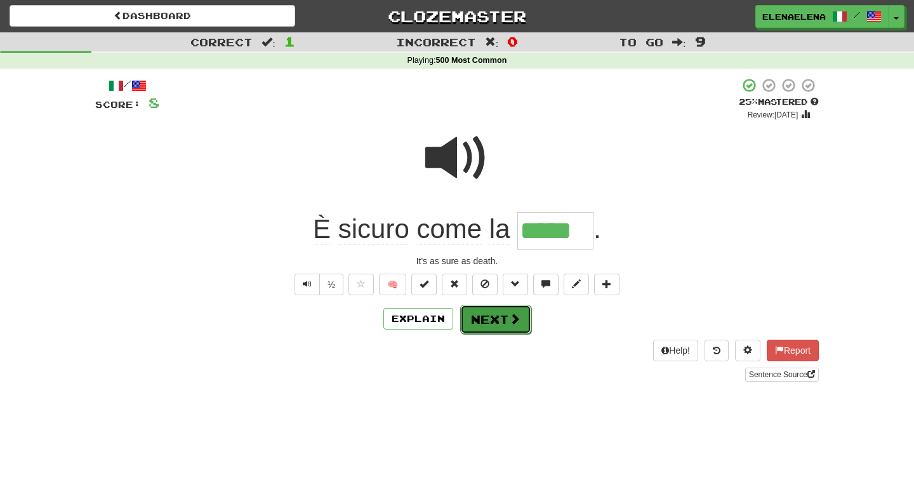
click at [492, 320] on button "Next" at bounding box center [495, 319] width 71 height 29
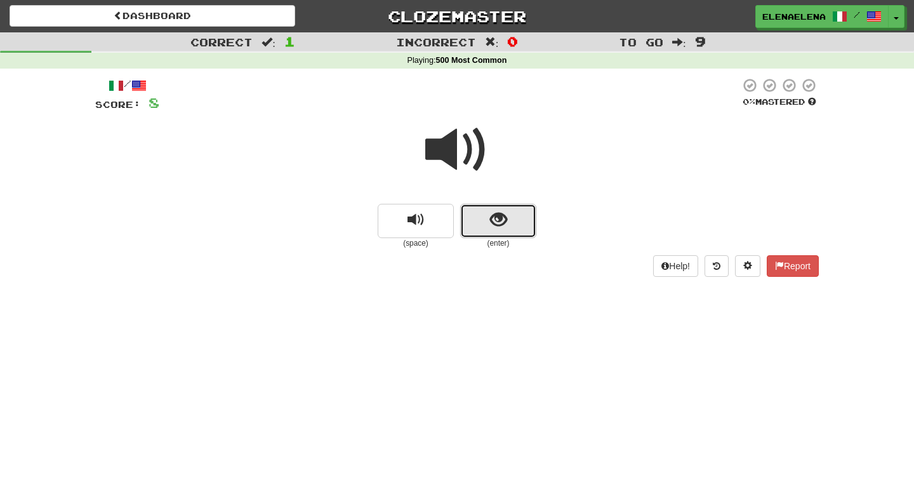
click at [497, 213] on span "show sentence" at bounding box center [498, 219] width 17 height 17
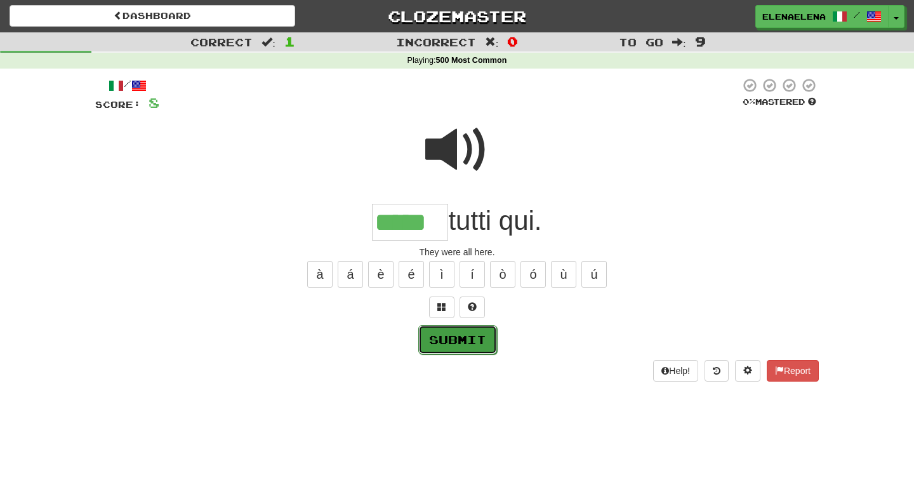
click at [448, 342] on button "Submit" at bounding box center [457, 339] width 79 height 29
type input "*****"
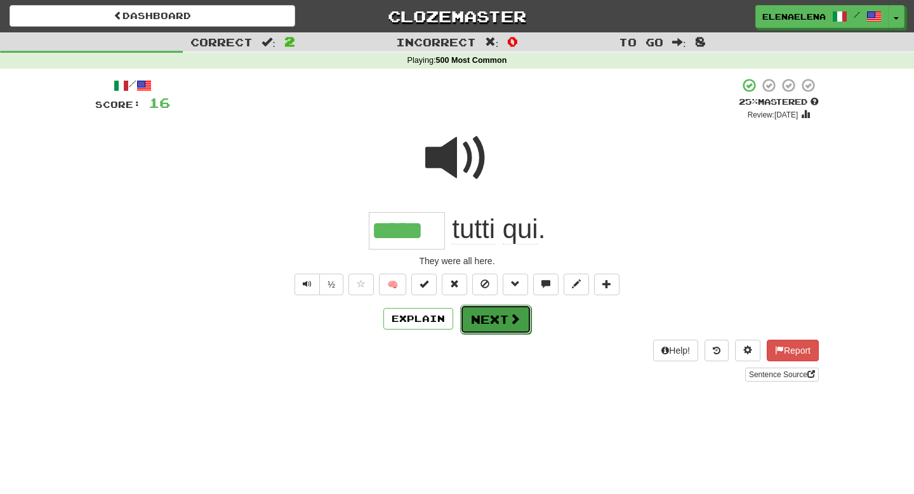
click at [504, 323] on button "Next" at bounding box center [495, 319] width 71 height 29
